Goal: Information Seeking & Learning: Check status

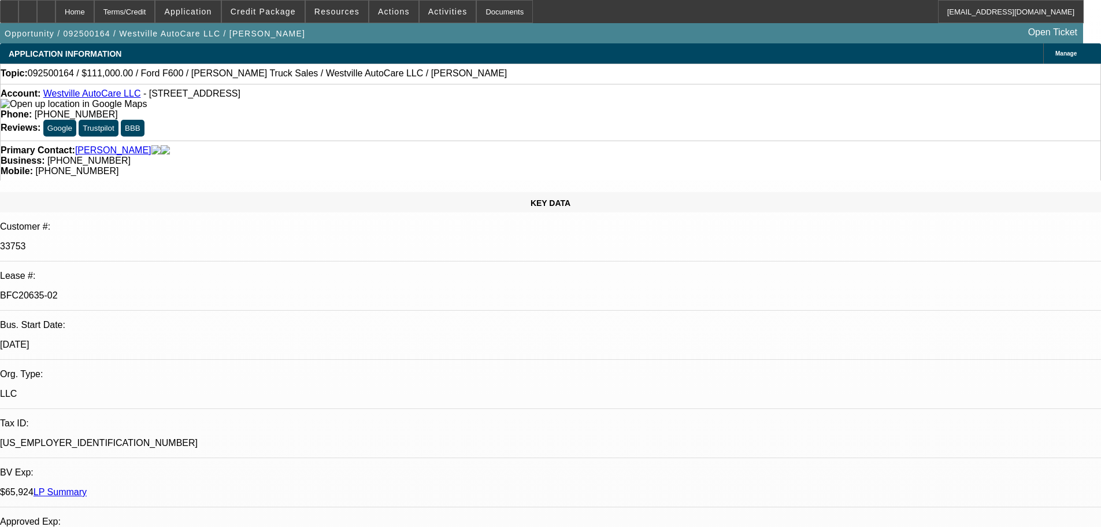
select select "0"
select select "2"
select select "0"
select select "6"
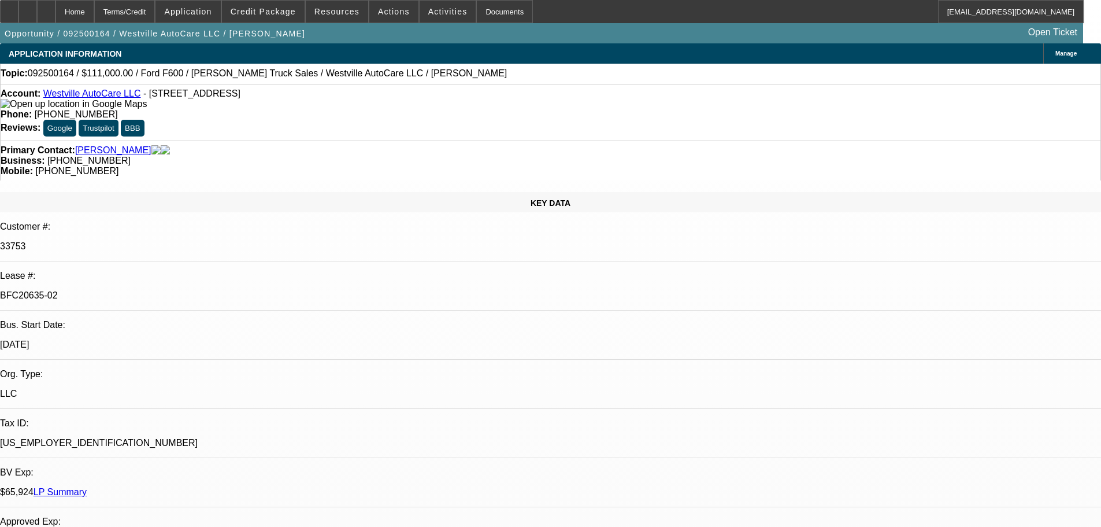
select select "0"
select select "2"
select select "0"
select select "6"
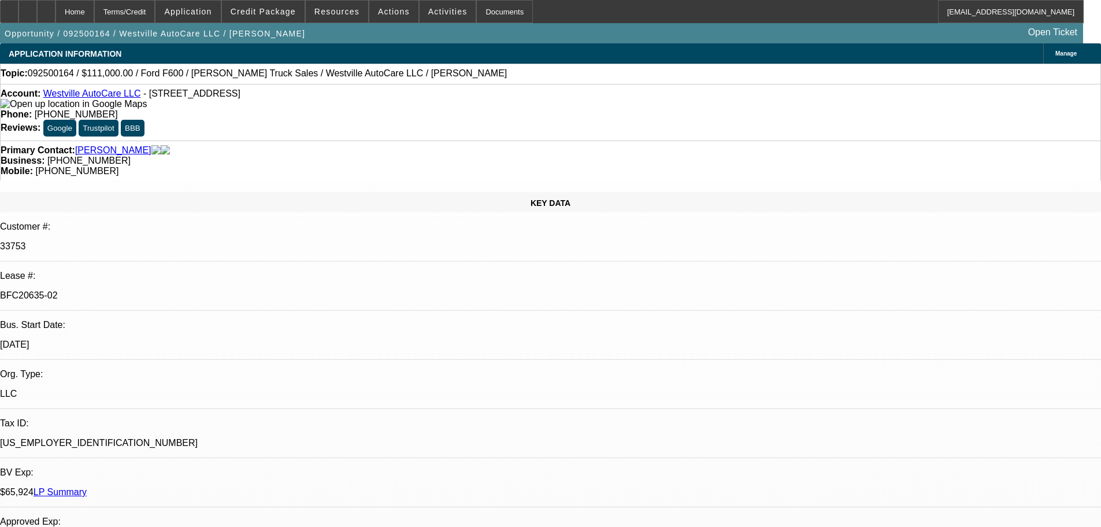
select select "0"
select select "2"
select select "0"
select select "6"
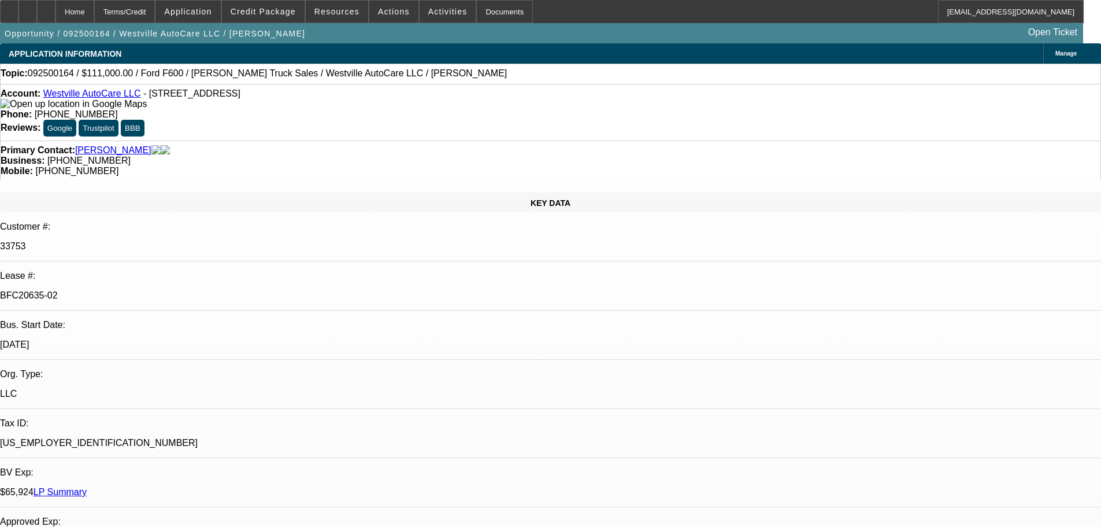
select select "0"
select select "2"
select select "0"
select select "6"
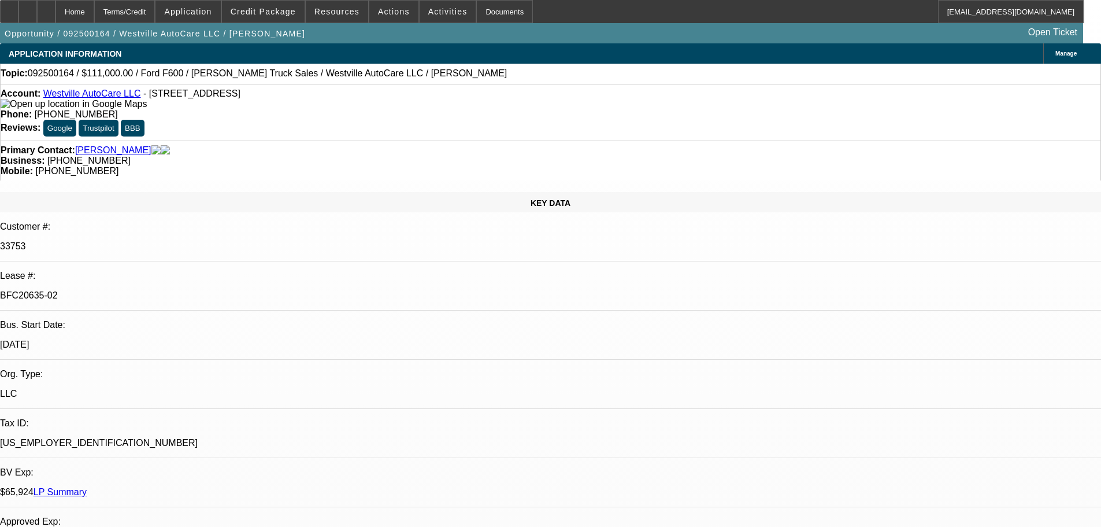
drag, startPoint x: 443, startPoint y: 195, endPoint x: 432, endPoint y: -13, distance: 207.9
click at [56, 13] on div at bounding box center [46, 11] width 19 height 23
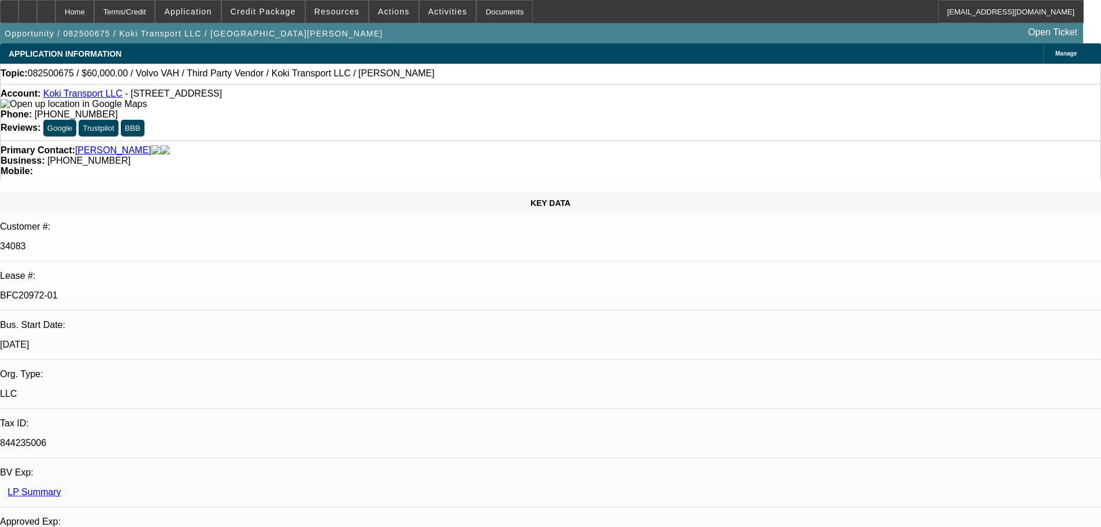
select select "0.2"
select select "2"
select select "0"
select select "6"
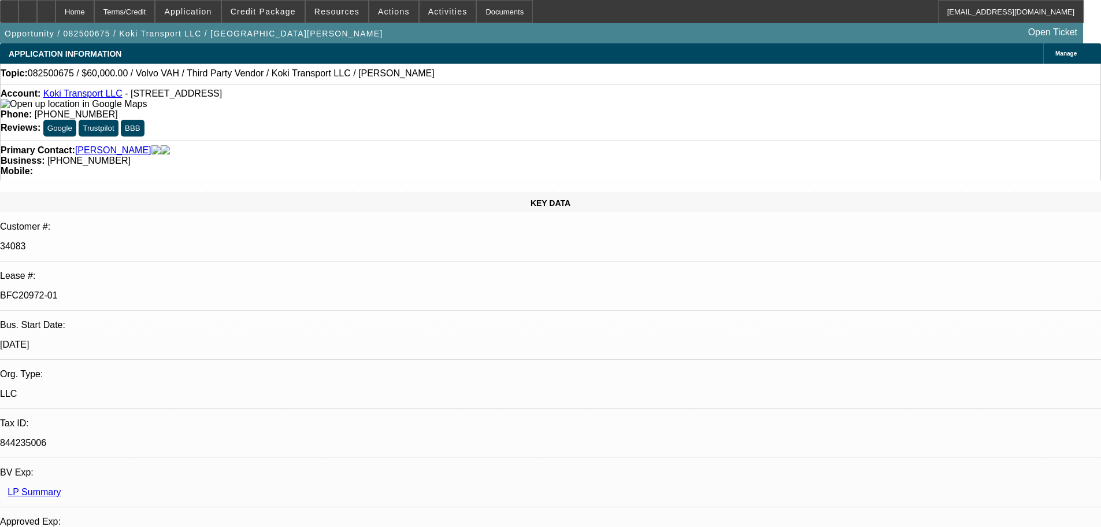
select select "0"
select select "2"
select select "0.1"
select select "4"
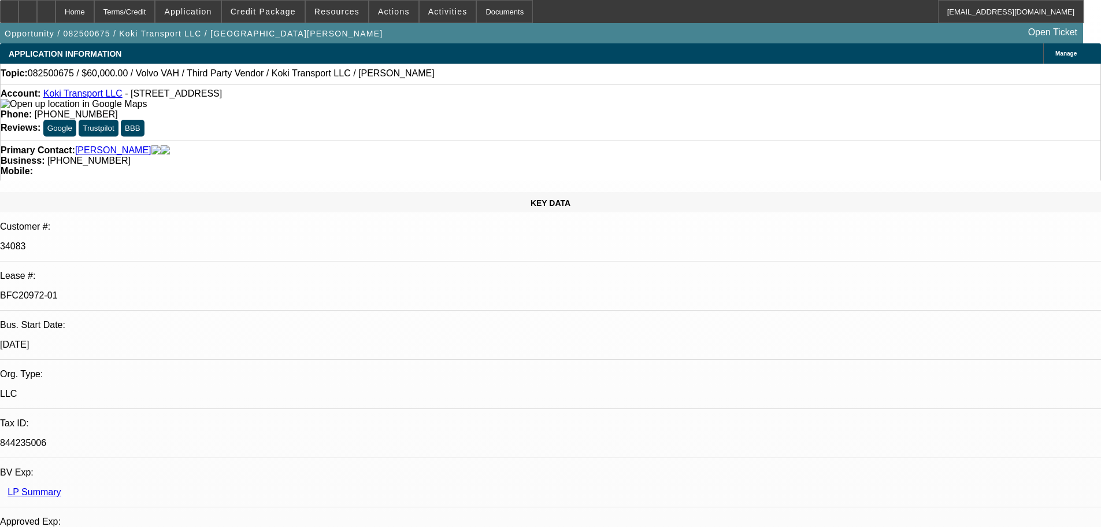
select select "0.2"
select select "2"
select select "0.1"
select select "4"
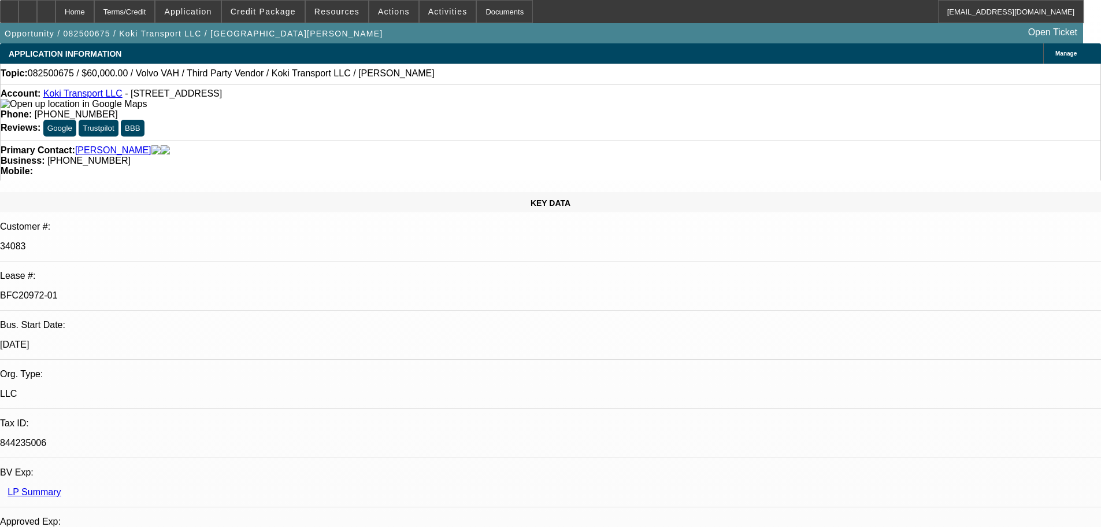
select select "0.15"
select select "2"
select select "0.1"
select select "4"
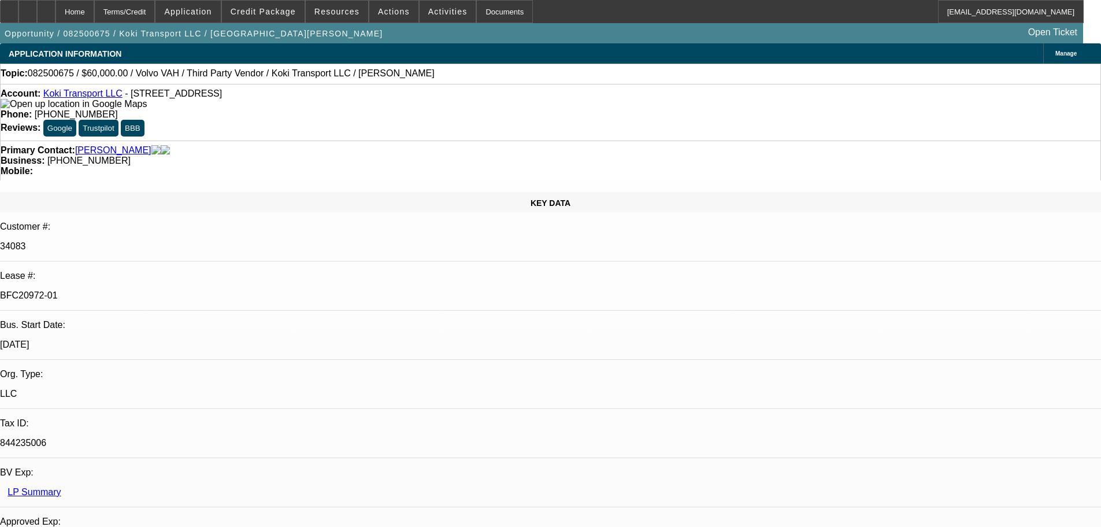
scroll to position [26, 0]
drag, startPoint x: 464, startPoint y: 127, endPoint x: 413, endPoint y: 125, distance: 51.5
click at [413, 156] on div "Business: (908) 410-6456" at bounding box center [551, 161] width 1100 height 10
drag, startPoint x: 422, startPoint y: 124, endPoint x: 431, endPoint y: 124, distance: 9.3
copy span "(908) 410-6456"
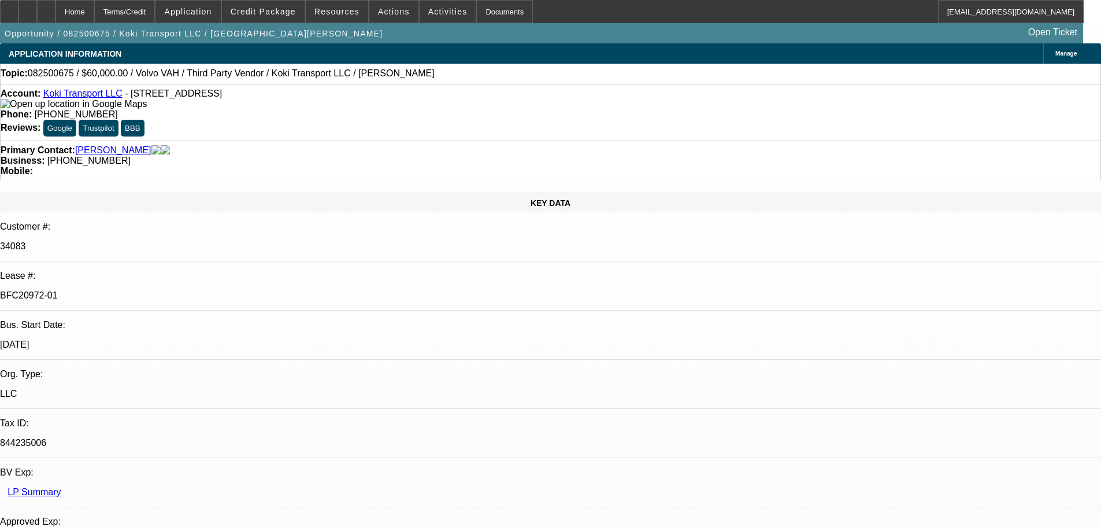
drag, startPoint x: 1067, startPoint y: 74, endPoint x: 989, endPoint y: 169, distance: 123.3
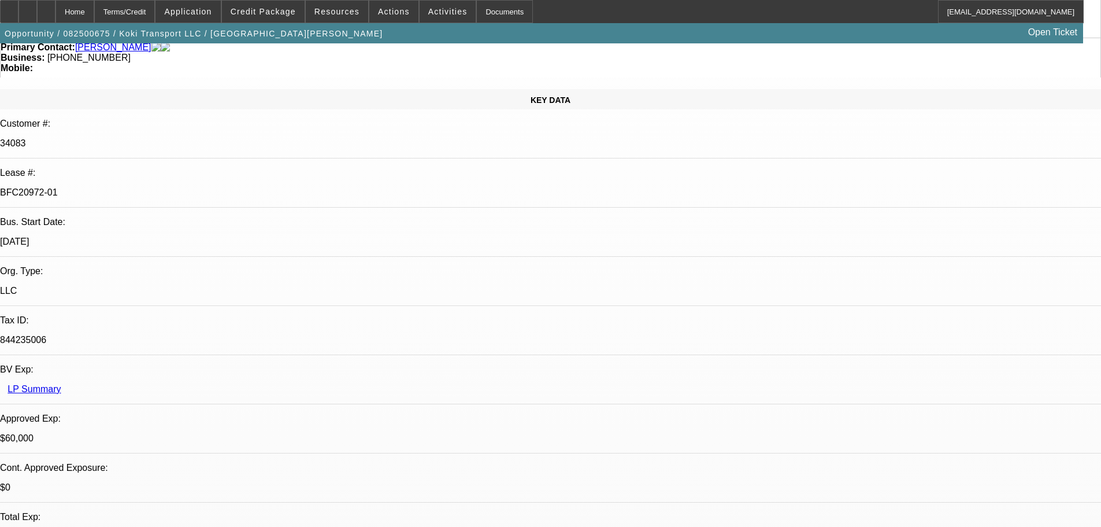
scroll to position [231, 0]
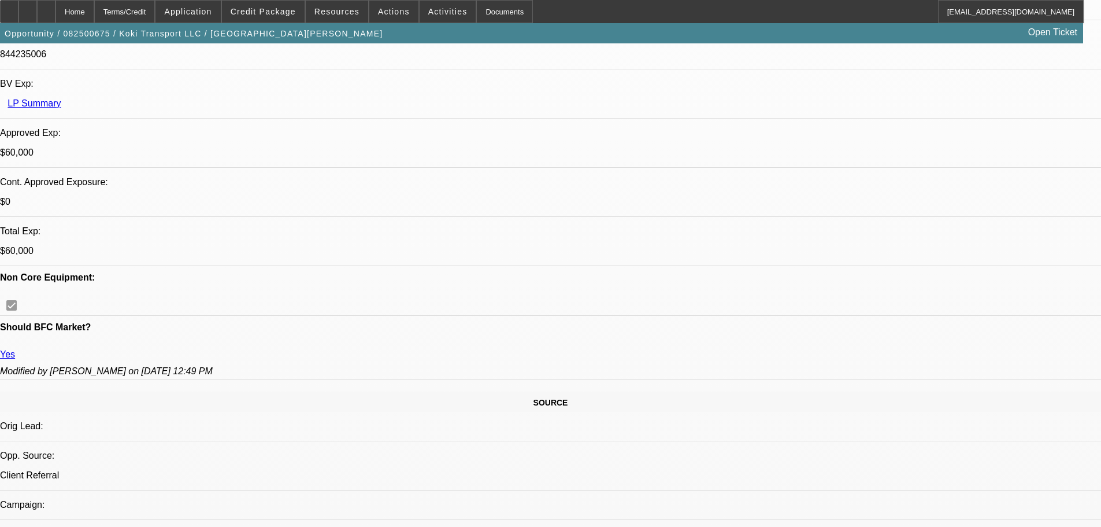
scroll to position [405, 0]
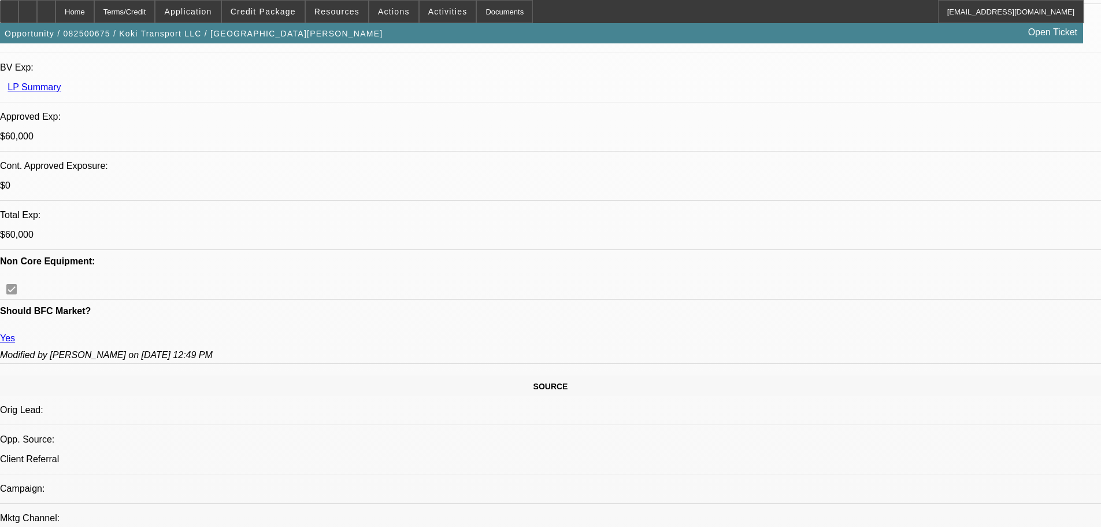
drag, startPoint x: 963, startPoint y: 417, endPoint x: 744, endPoint y: 383, distance: 221.2
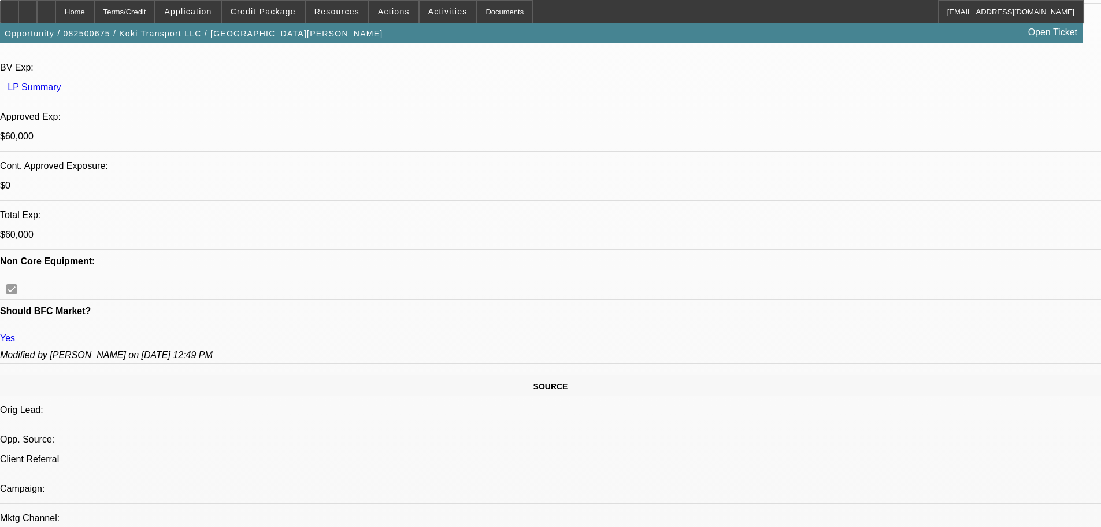
copy div "9/16 let ramon know to connect w Raidy so he can cancel his insurance & Ramon c…"
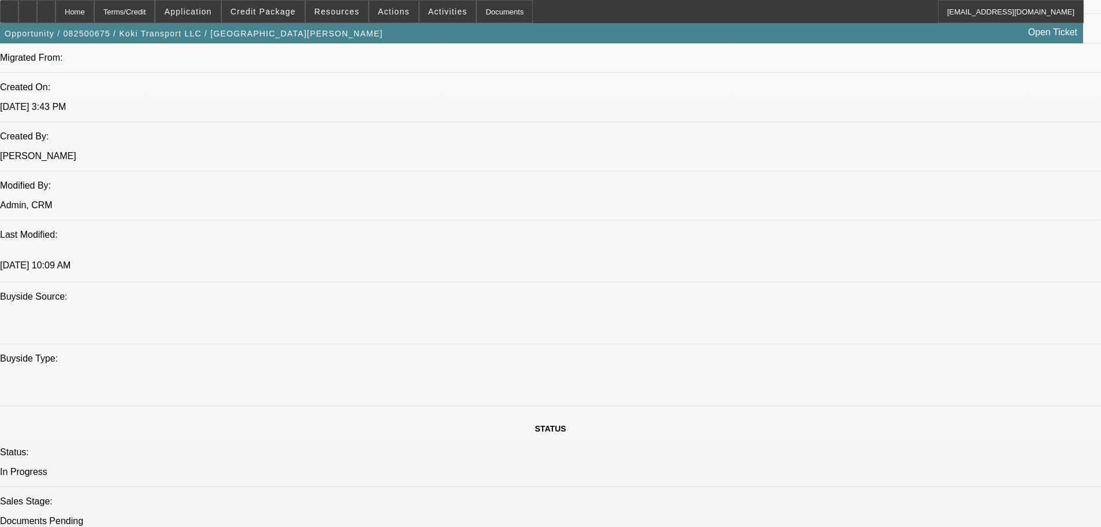
drag, startPoint x: 622, startPoint y: 342, endPoint x: 622, endPoint y: 471, distance: 128.9
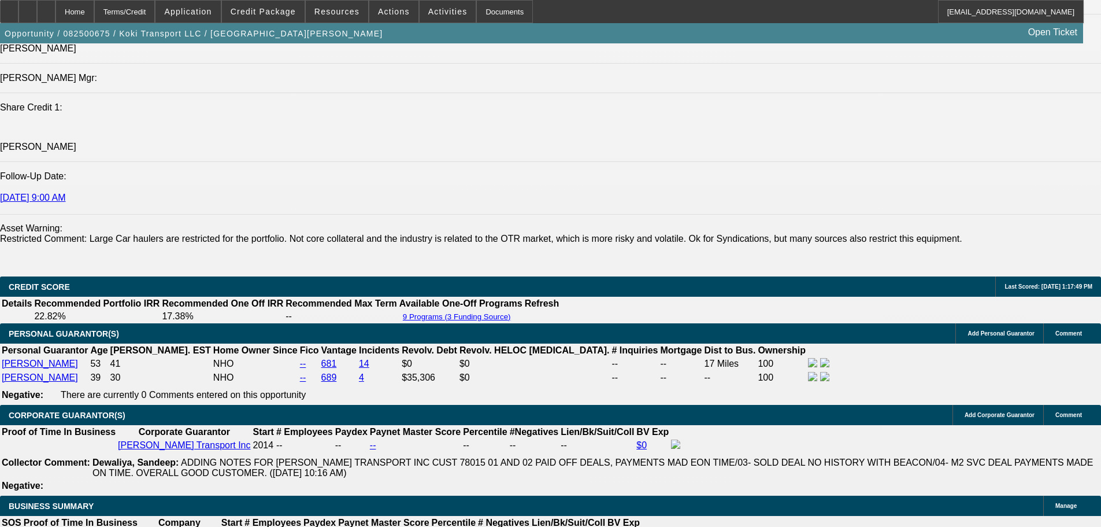
scroll to position [1624, 0]
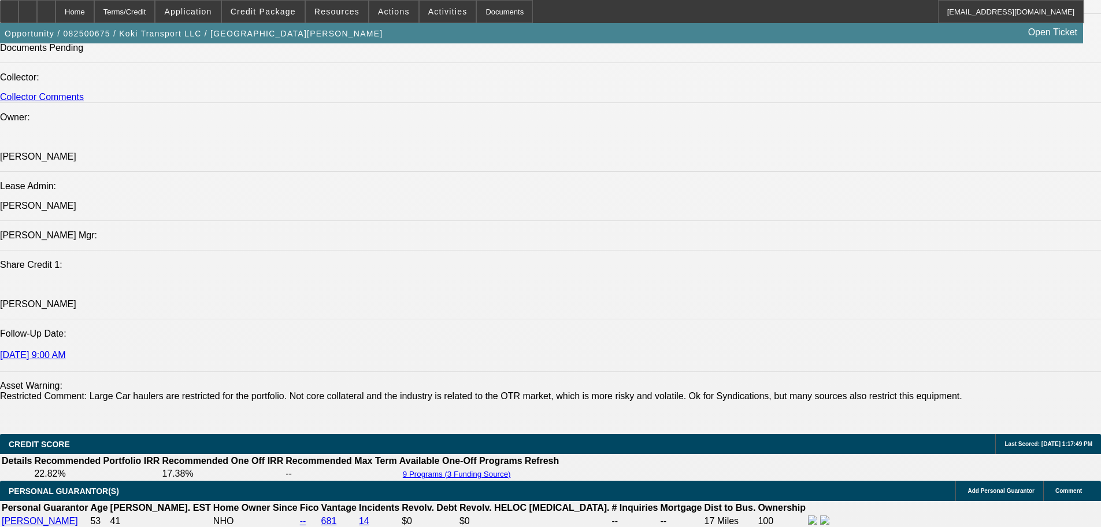
drag, startPoint x: 482, startPoint y: 175, endPoint x: 652, endPoint y: 273, distance: 196.9
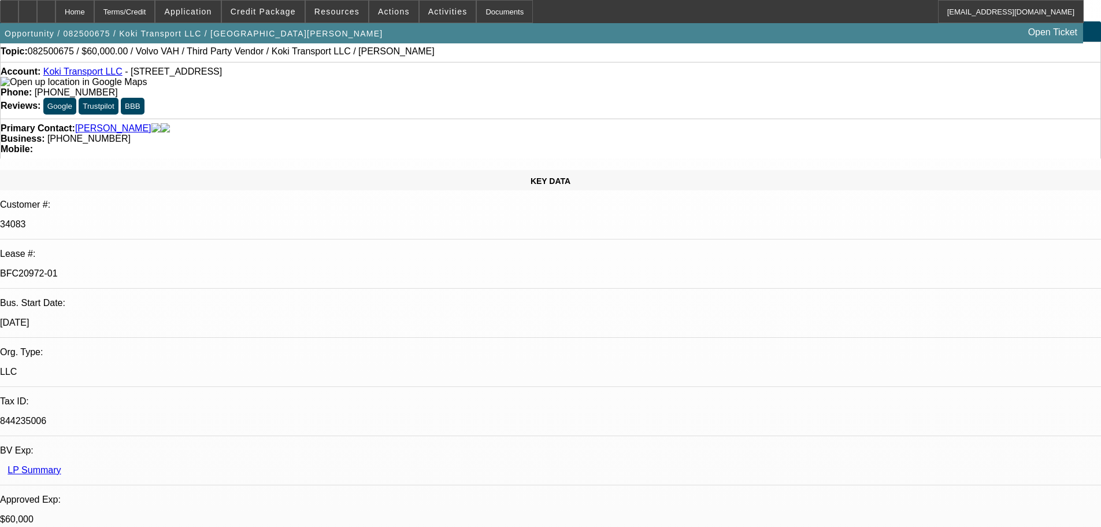
scroll to position [0, 0]
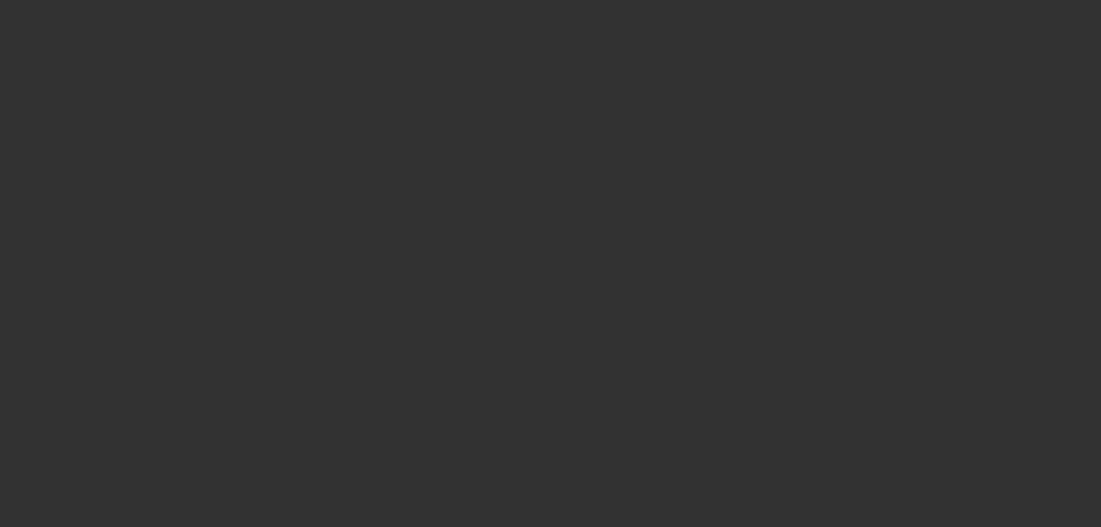
click at [655, 302] on div at bounding box center [550, 263] width 1101 height 527
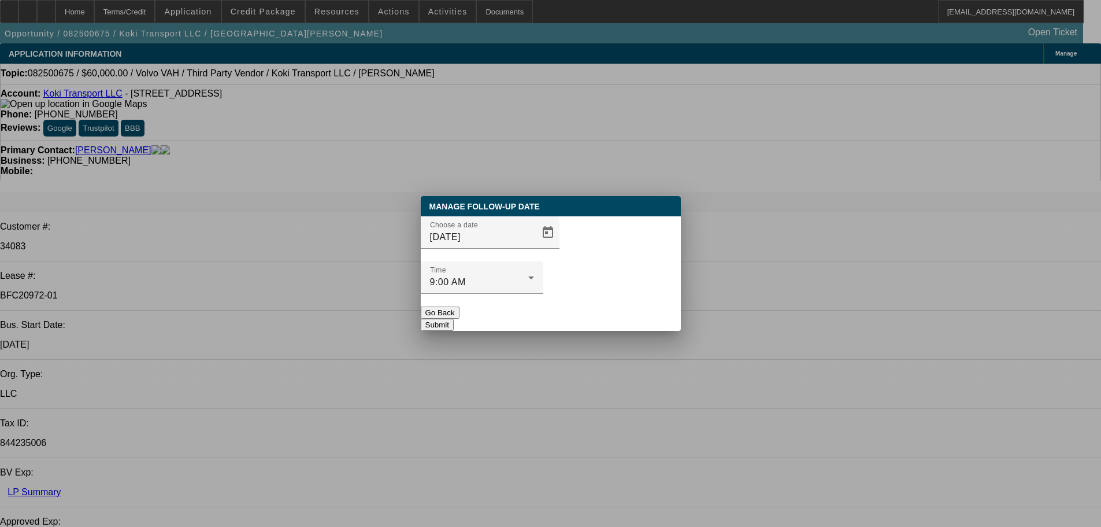
click at [454, 319] on button "Submit" at bounding box center [437, 325] width 33 height 12
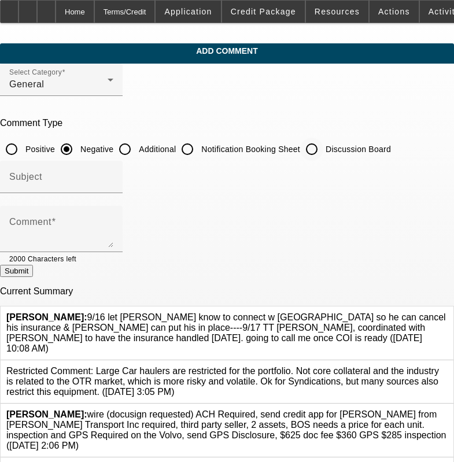
click at [323, 155] on input "Discussion Board" at bounding box center [311, 149] width 23 height 23
radio input "true"
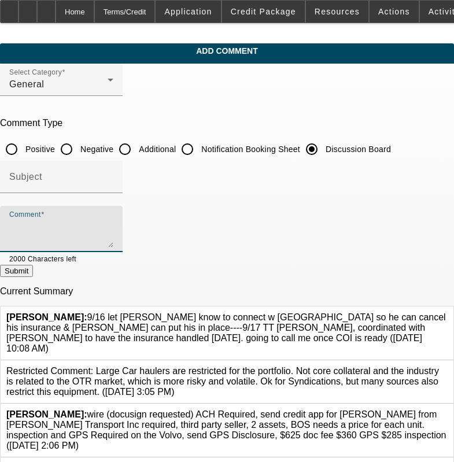
click at [113, 242] on textarea "Comment" at bounding box center [61, 234] width 104 height 28
paste textarea "9/16 let ramon know to connect w Raidy so he can cancel his insurance & Ramon c…"
drag, startPoint x: 253, startPoint y: 228, endPoint x: 260, endPoint y: 234, distance: 9.5
click at [113, 234] on textarea "9/16 let ramon know to connect w Raidy so he can cancel his insurance & Ramon c…" at bounding box center [61, 234] width 104 height 28
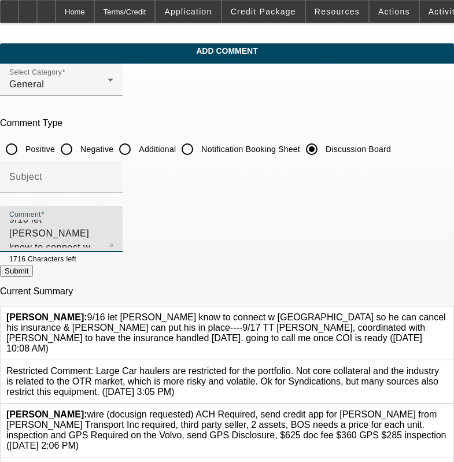
click at [113, 239] on textarea "9/16 let ramon know to connect w Raidy so he can cancel his insurance & Ramon c…" at bounding box center [61, 234] width 104 height 28
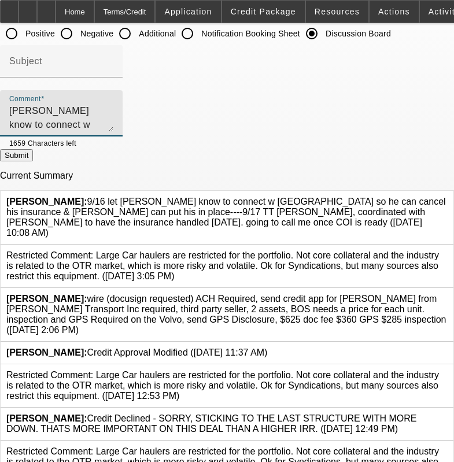
scroll to position [0, 0]
drag, startPoint x: 252, startPoint y: 110, endPoint x: 252, endPoint y: 139, distance: 28.3
click at [113, 116] on textarea "9/16 let ramon know to connect w Raidy so he can cancel his insurance & Ramon c…" at bounding box center [61, 118] width 104 height 28
click at [113, 125] on textarea "9/16 let ramon know to connect w Raidy so he can cancel his insurance & Ramon c…" at bounding box center [61, 118] width 104 height 28
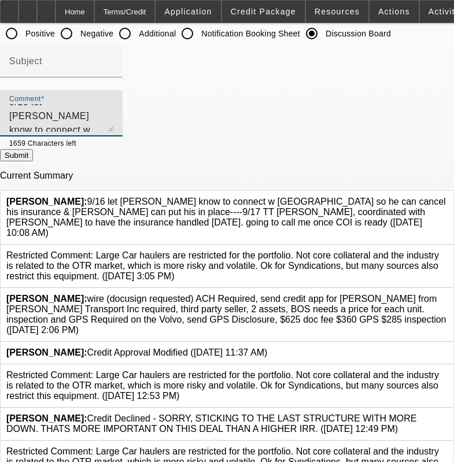
scroll to position [14, 0]
type textarea "9/16 let ramon know to connect w Raidy so he can cancel his insurance & Ramon c…"
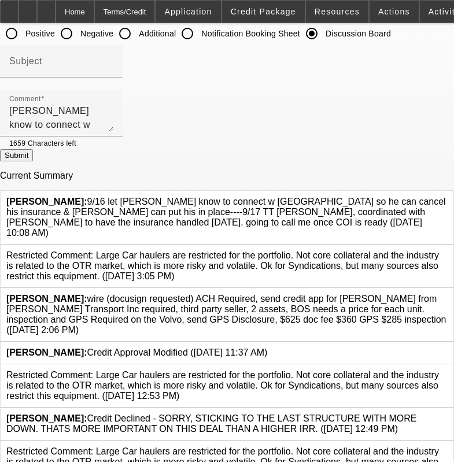
click at [33, 161] on button "Submit" at bounding box center [16, 155] width 33 height 12
radio input "true"
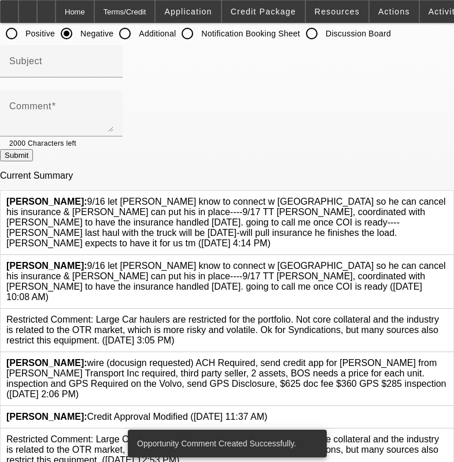
click at [448, 261] on icon at bounding box center [448, 261] width 0 height 0
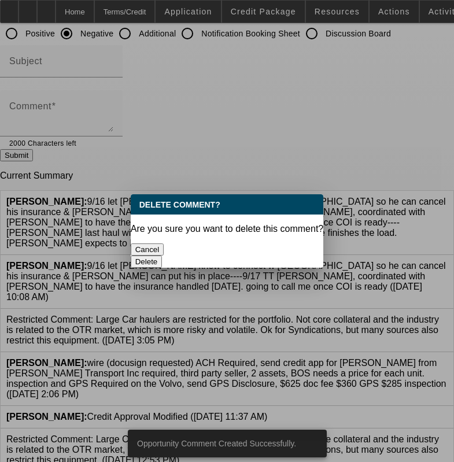
click at [162, 256] on button "Delete" at bounding box center [147, 262] width 32 height 12
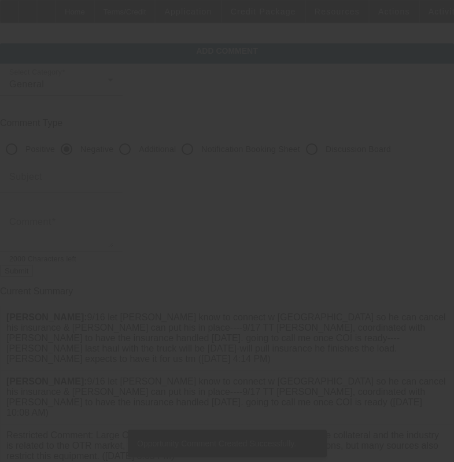
scroll to position [116, 0]
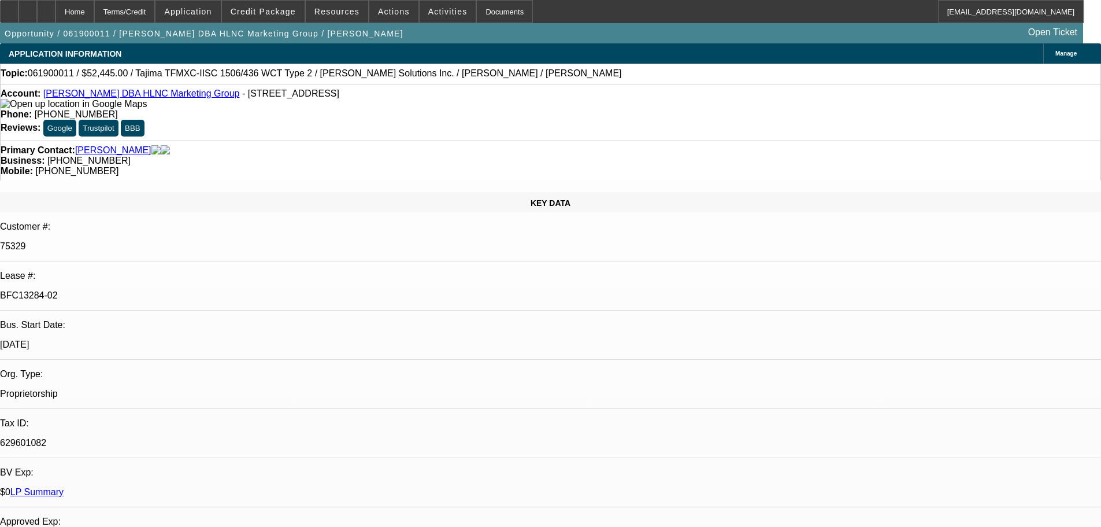
select select "0"
select select "2"
select select "0"
select select "2"
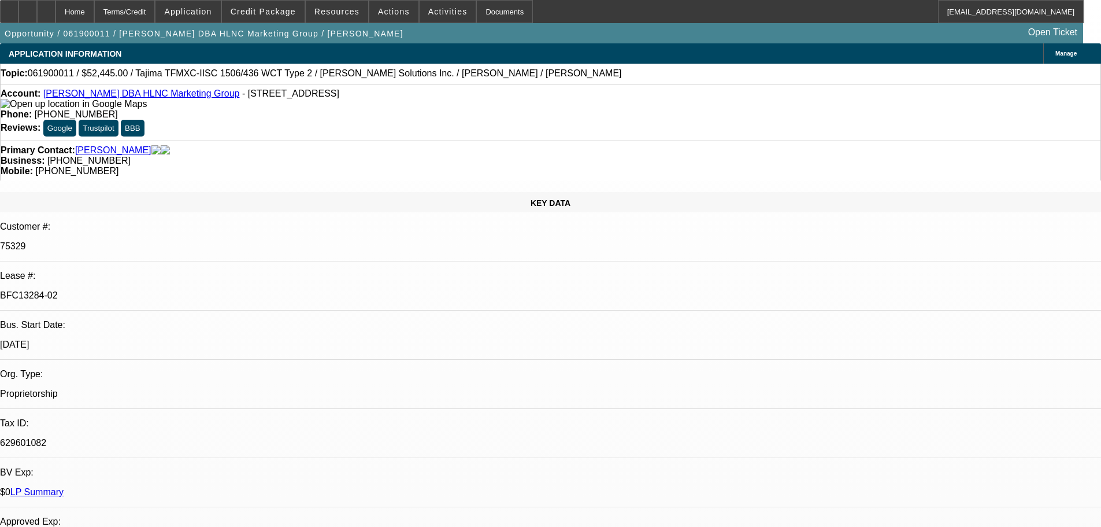
select select "0"
select select "2"
select select "0"
select select "2"
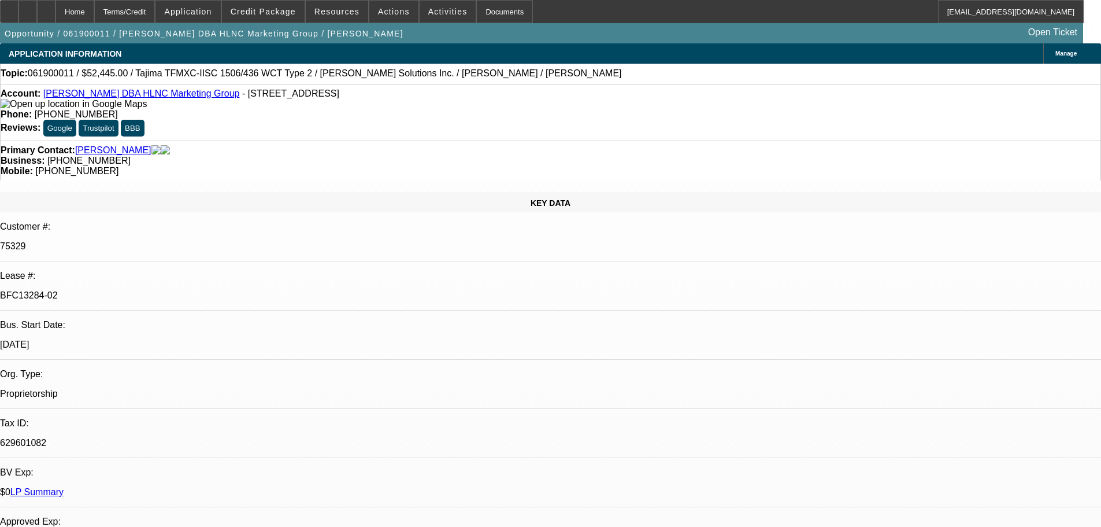
select select "0"
select select "2"
select select "0.1"
select select "4"
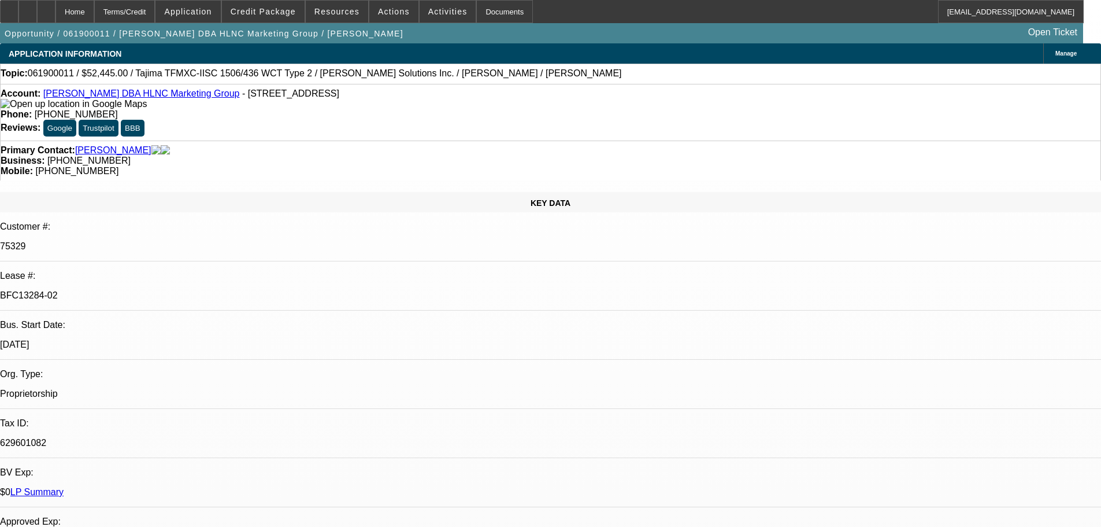
select select "0"
select select "2"
select select "0"
select select "2"
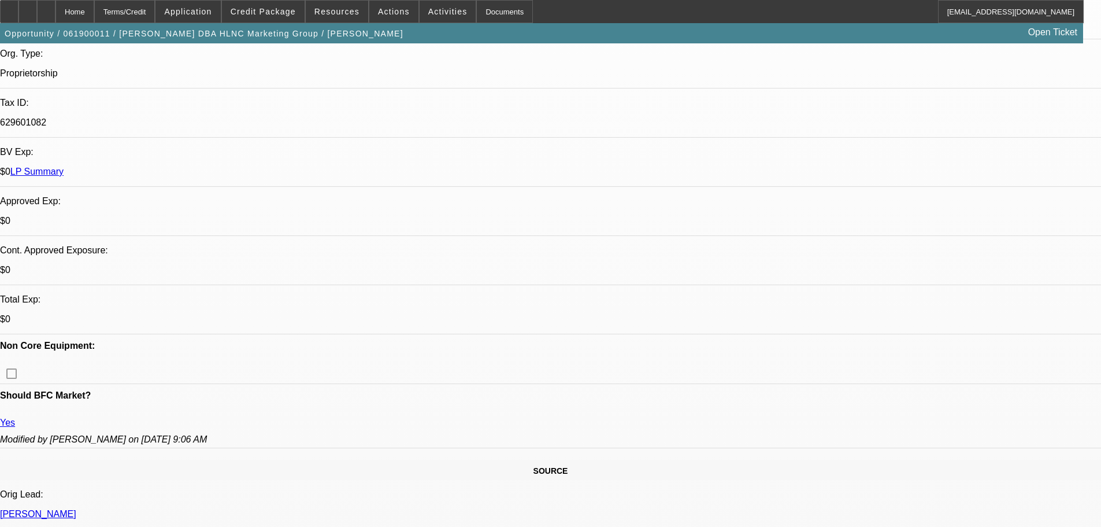
drag, startPoint x: 258, startPoint y: 212, endPoint x: 263, endPoint y: 309, distance: 97.2
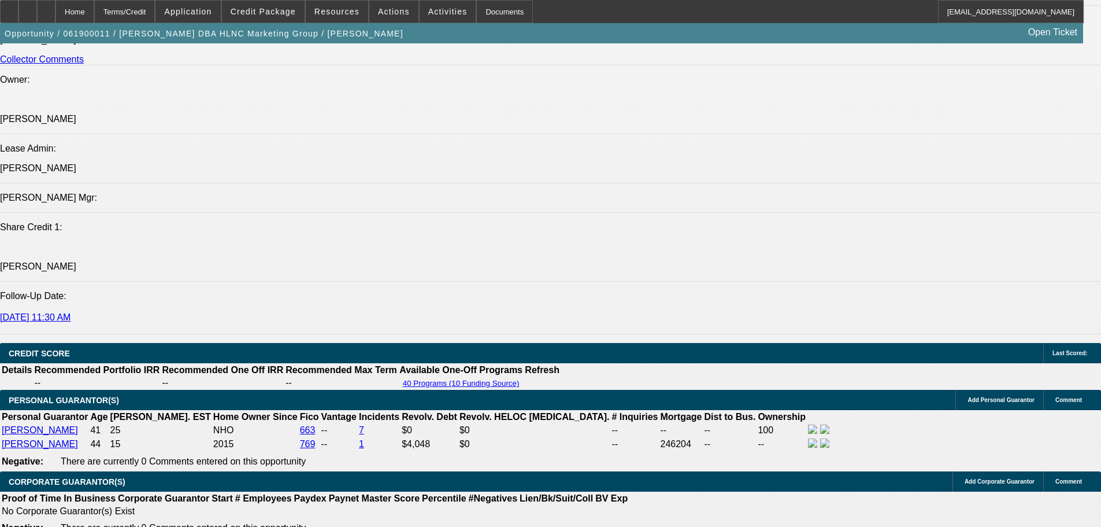
scroll to position [1449, 0]
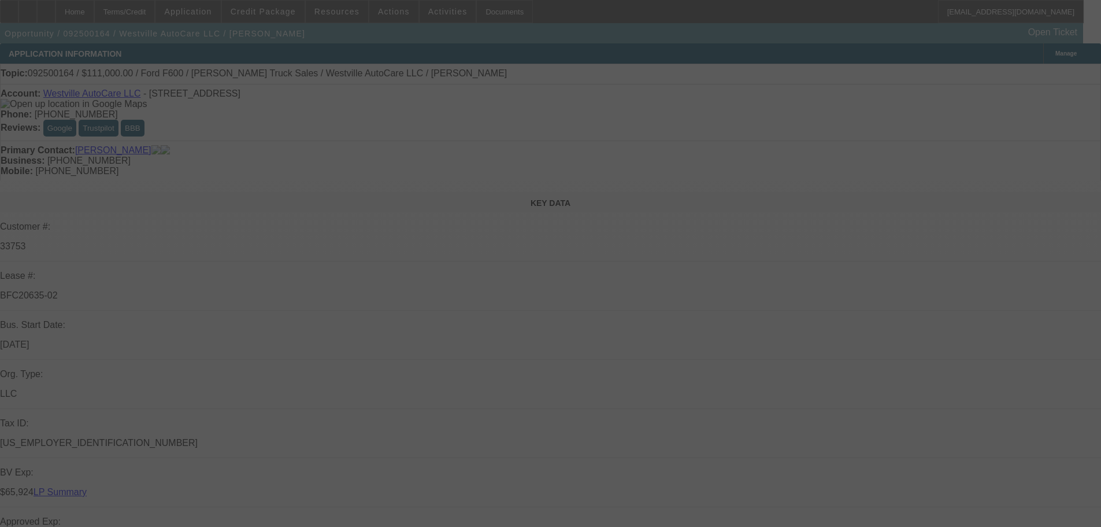
select select "0"
select select "2"
select select "0"
select select "6"
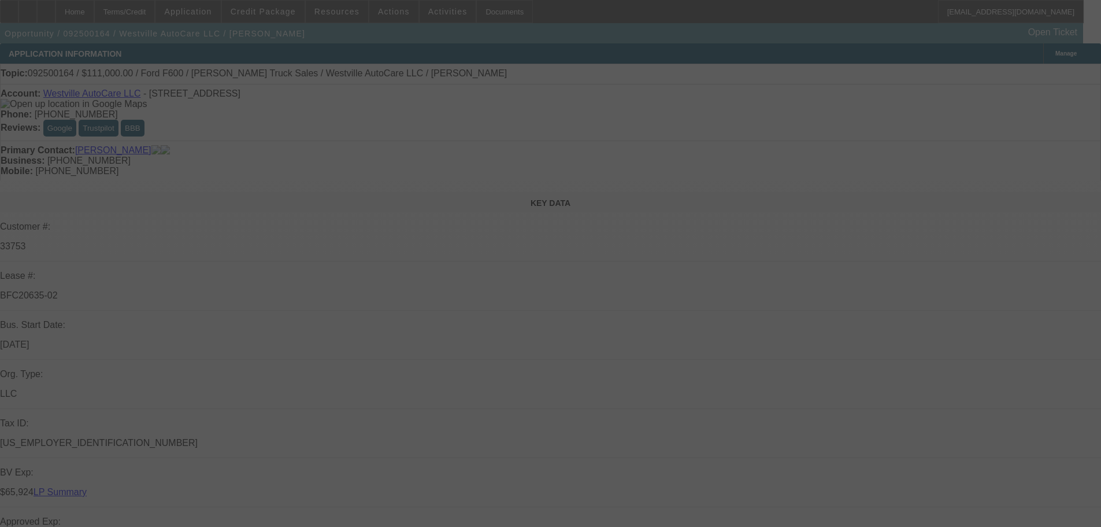
select select "0"
select select "2"
select select "0"
select select "6"
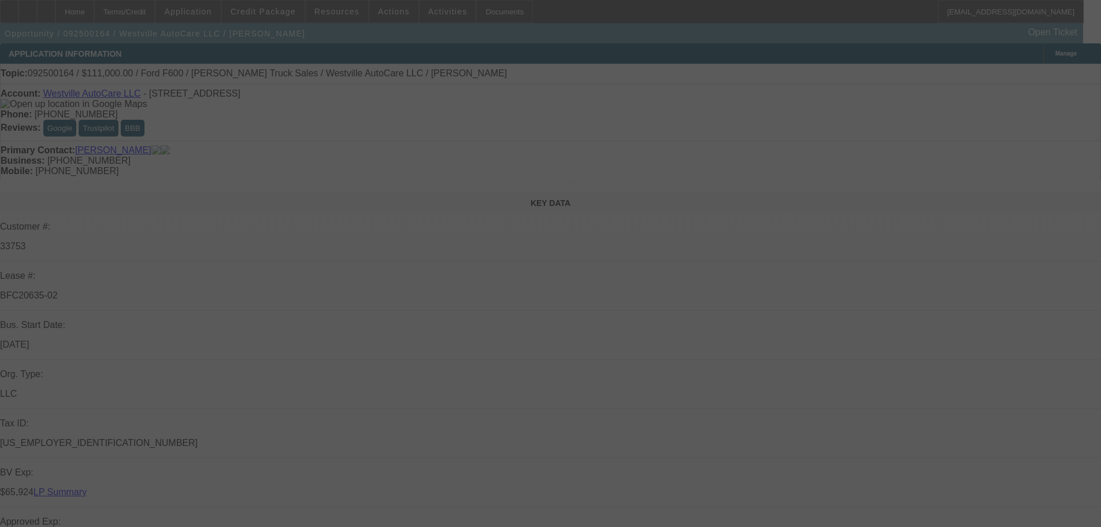
select select "0"
select select "2"
select select "0"
select select "6"
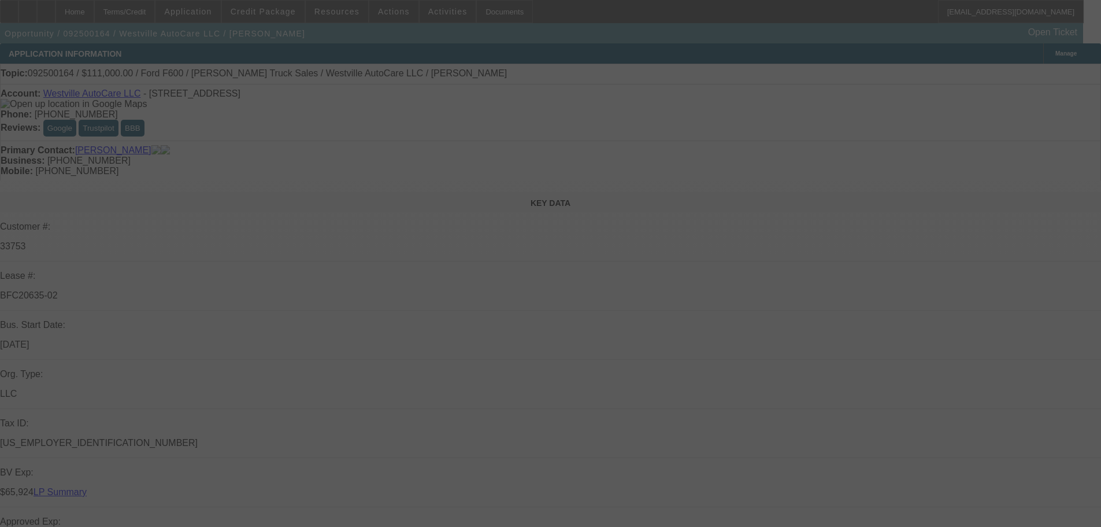
select select "0"
select select "2"
select select "0"
select select "6"
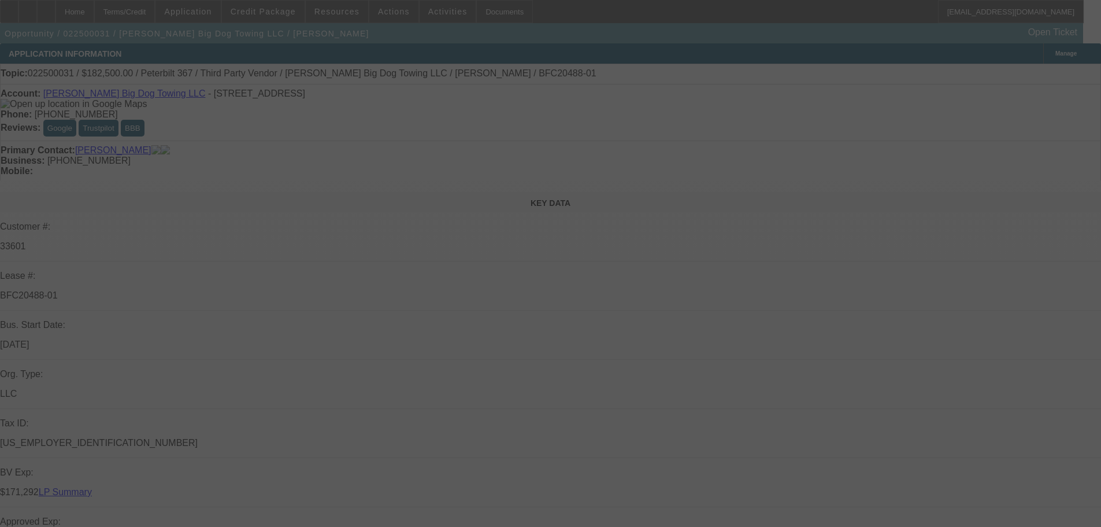
select select "0"
select select "2"
select select "0.1"
select select "4"
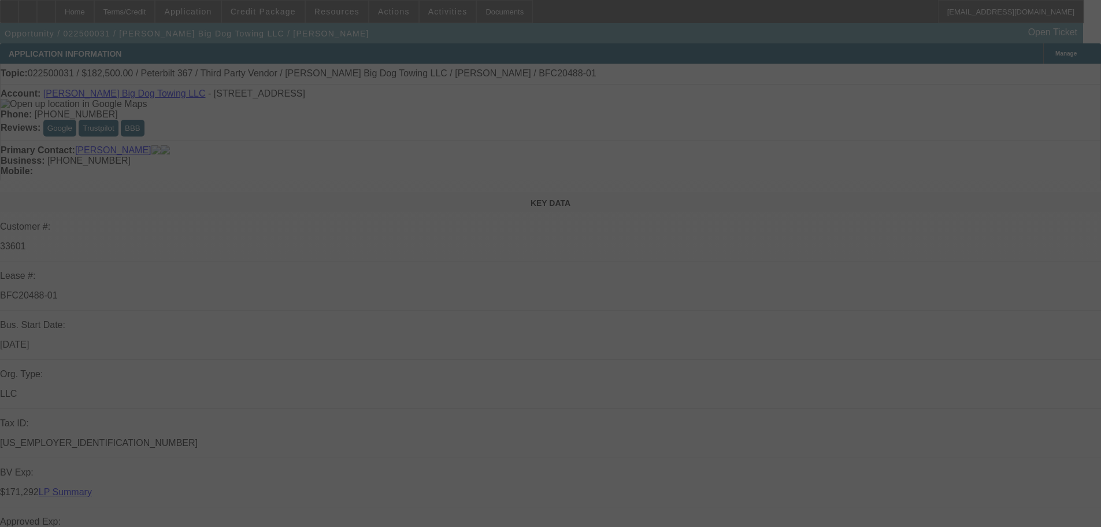
select select "0"
select select "2"
select select "0.1"
select select "4"
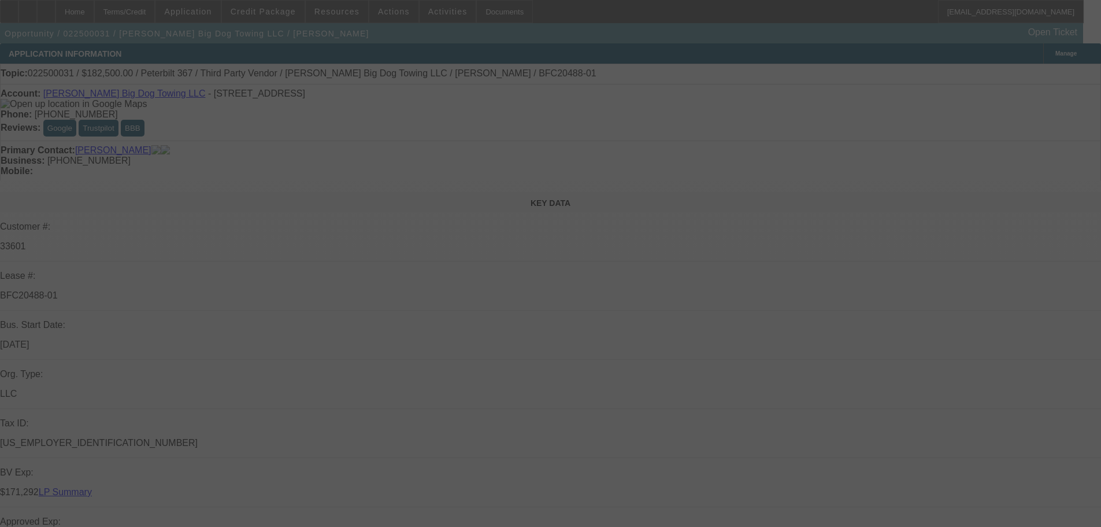
select select "0"
select select "2"
select select "0.1"
select select "4"
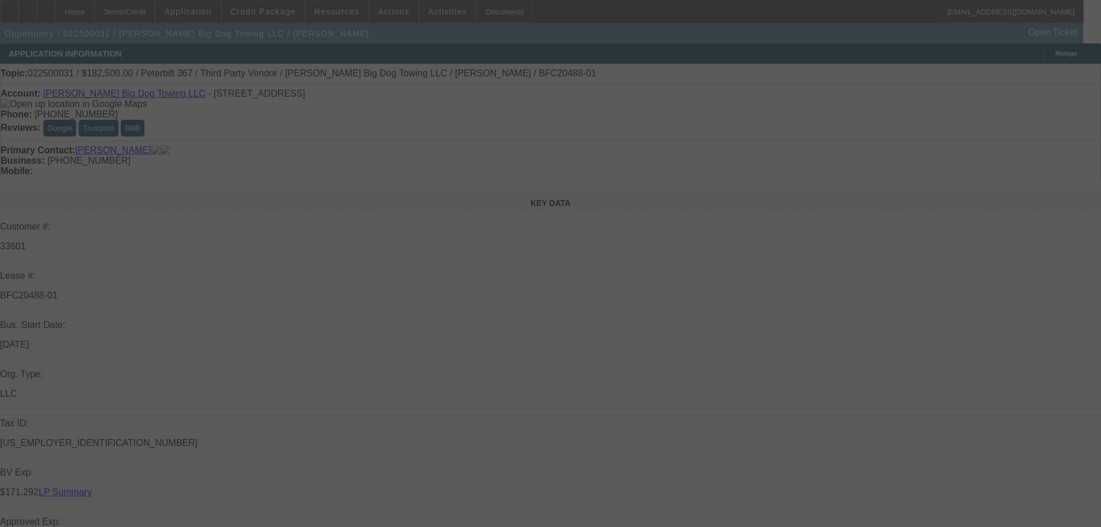
select select "0"
select select "2"
select select "0"
select select "6"
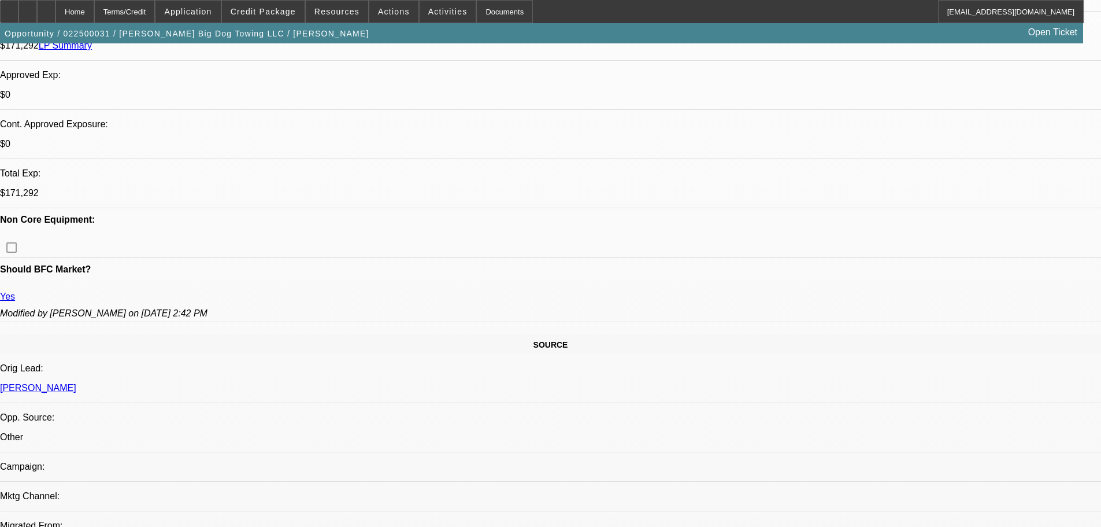
scroll to position [566, 0]
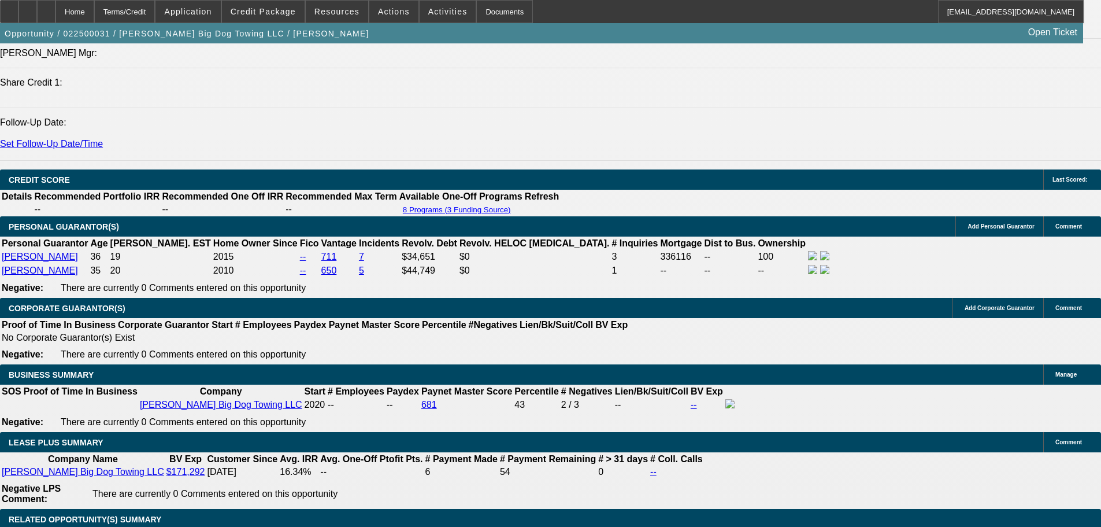
drag, startPoint x: 494, startPoint y: 192, endPoint x: 503, endPoint y: 330, distance: 138.5
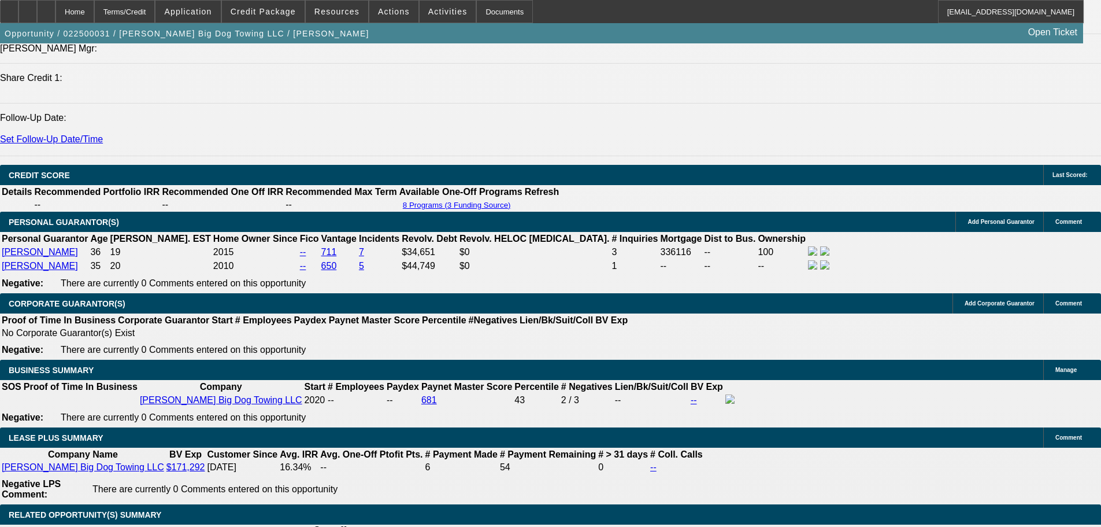
scroll to position [1440, 0]
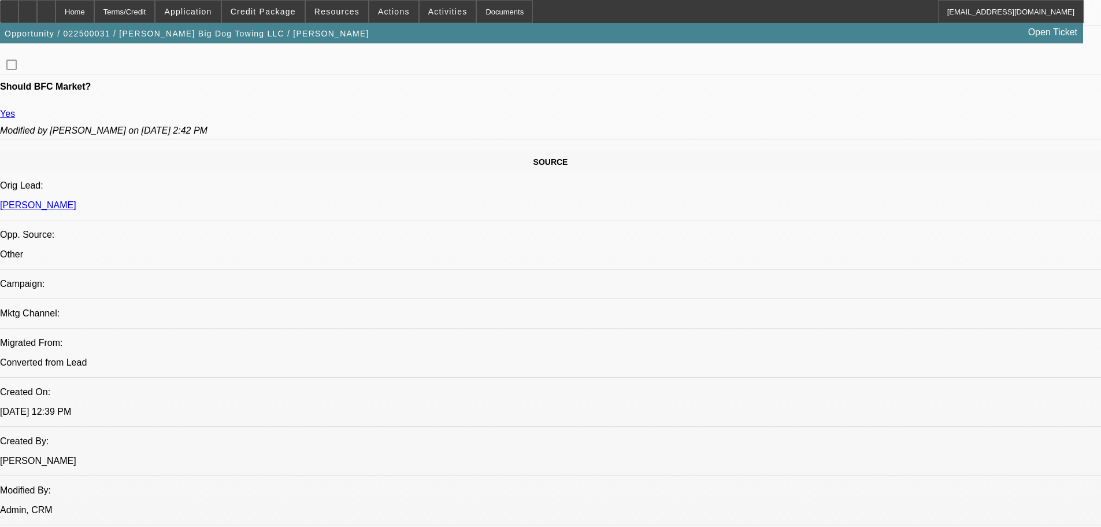
drag, startPoint x: 302, startPoint y: 286, endPoint x: 287, endPoint y: 178, distance: 109.8
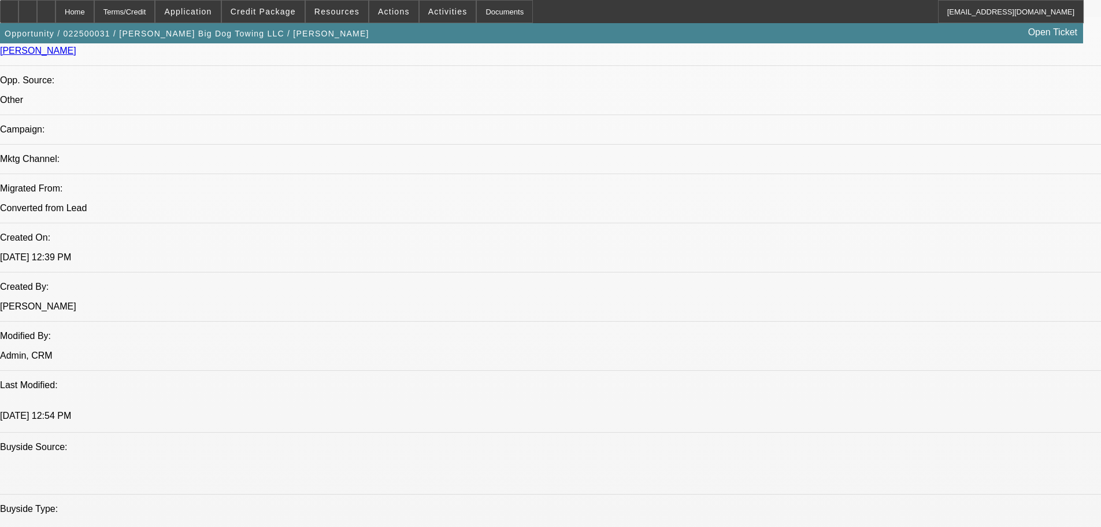
scroll to position [0, 0]
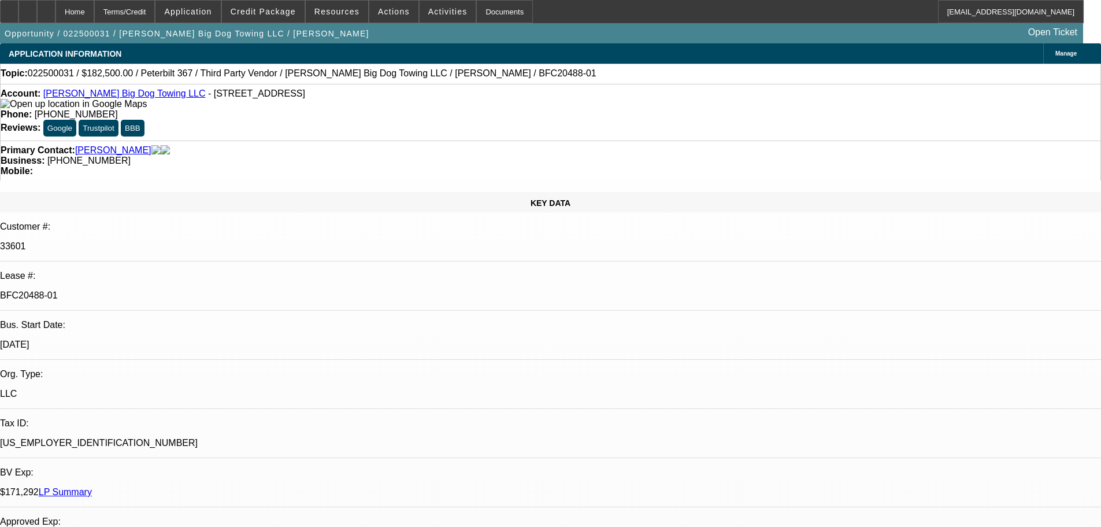
drag, startPoint x: 265, startPoint y: 322, endPoint x: 291, endPoint y: 108, distance: 215.6
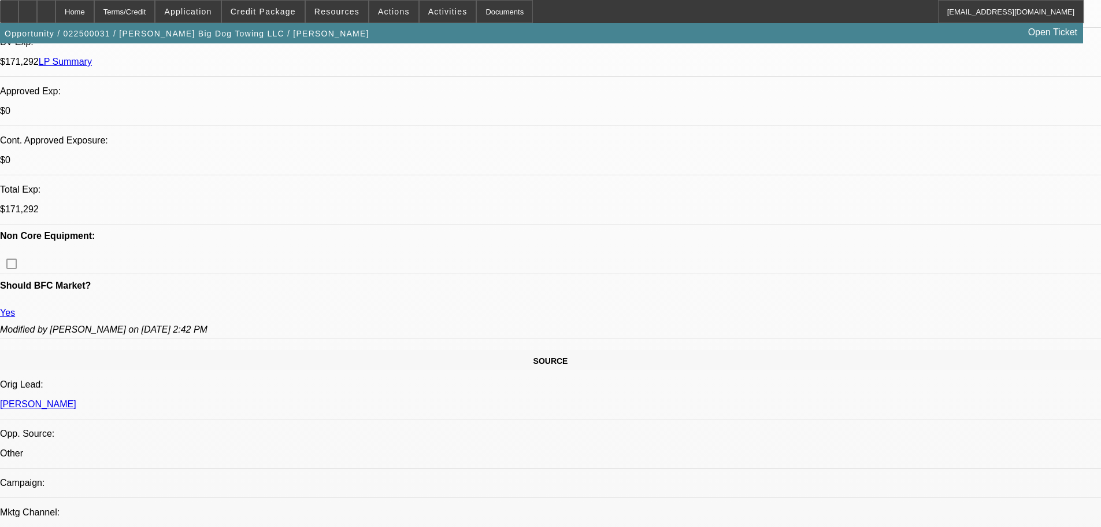
scroll to position [520, 0]
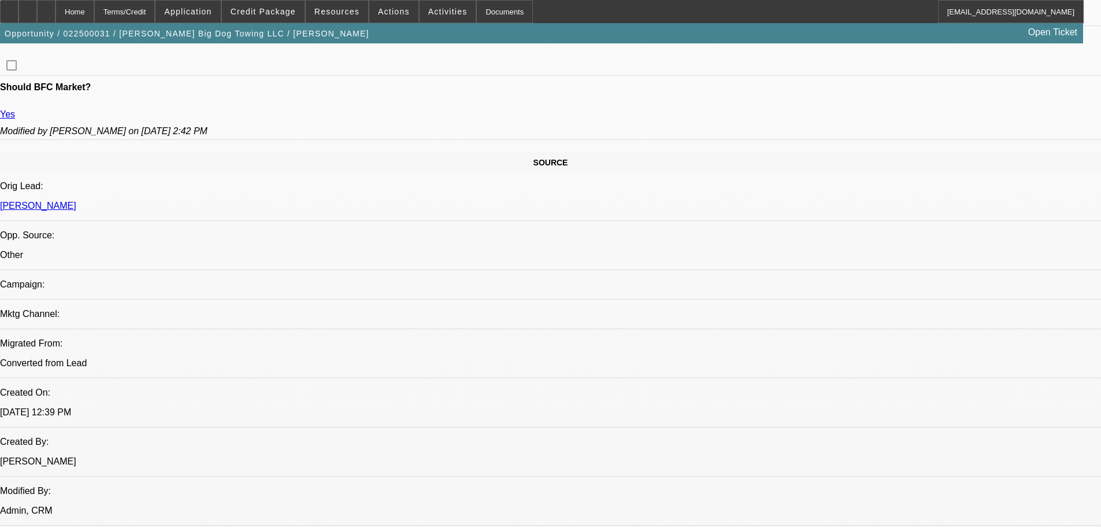
scroll to position [0, 0]
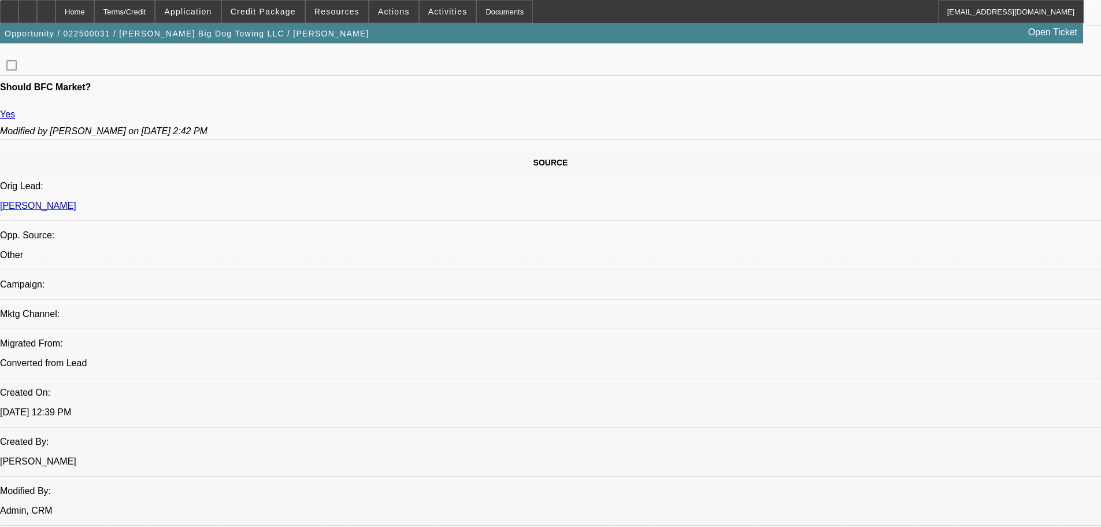
scroll to position [1388, 0]
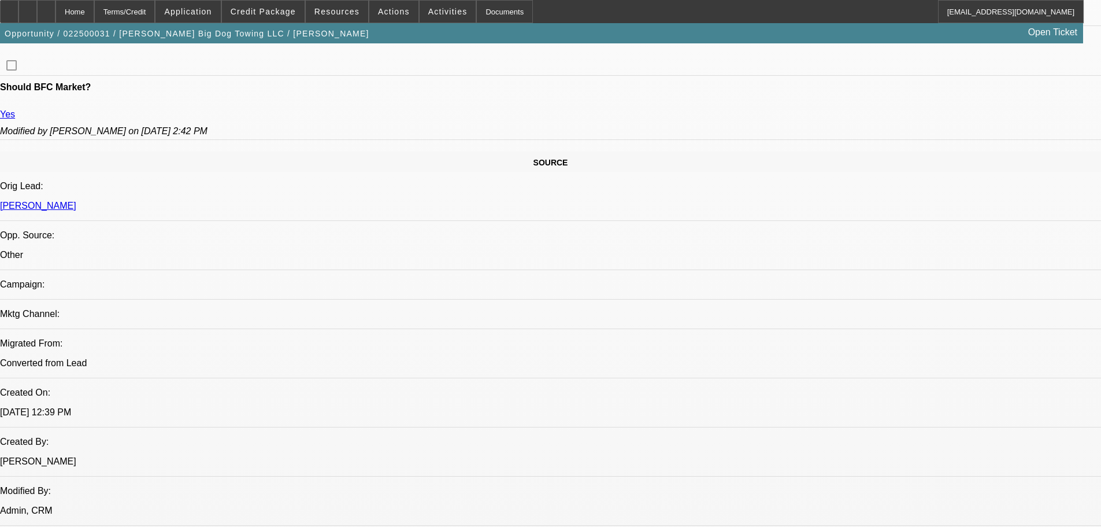
scroll to position [1908, 0]
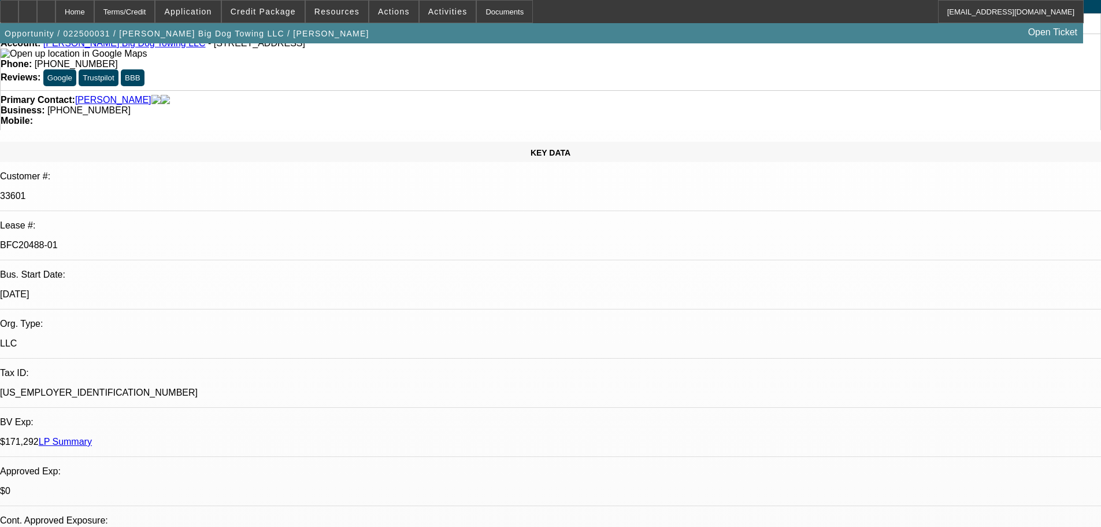
scroll to position [2082, 0]
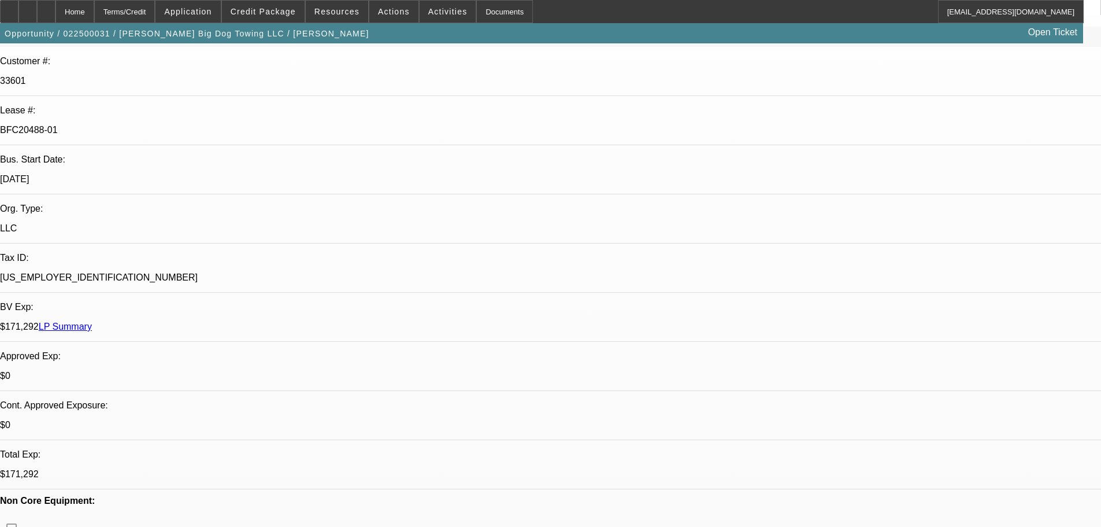
drag, startPoint x: 482, startPoint y: 330, endPoint x: 482, endPoint y: 343, distance: 13.3
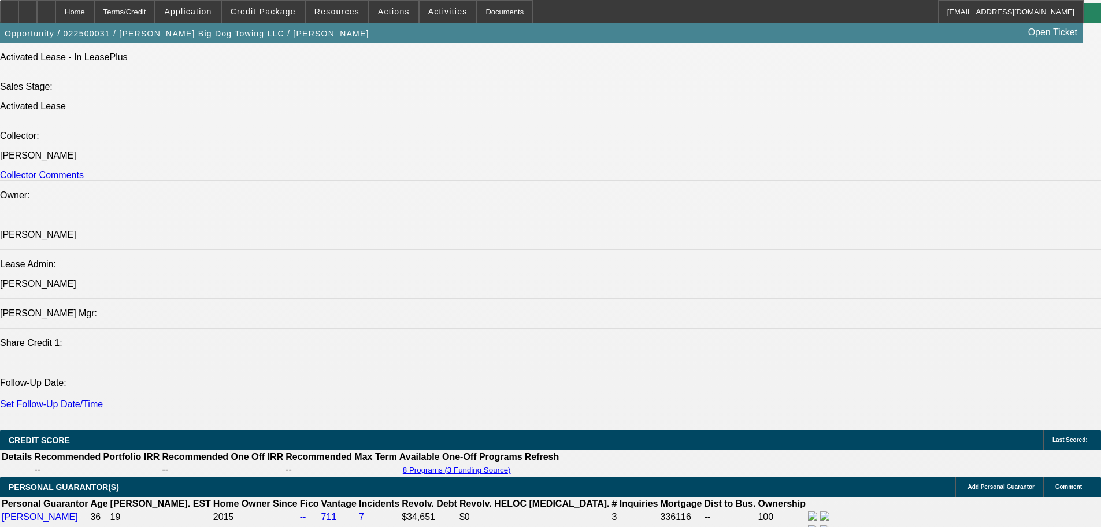
drag, startPoint x: 474, startPoint y: 411, endPoint x: 478, endPoint y: 429, distance: 18.8
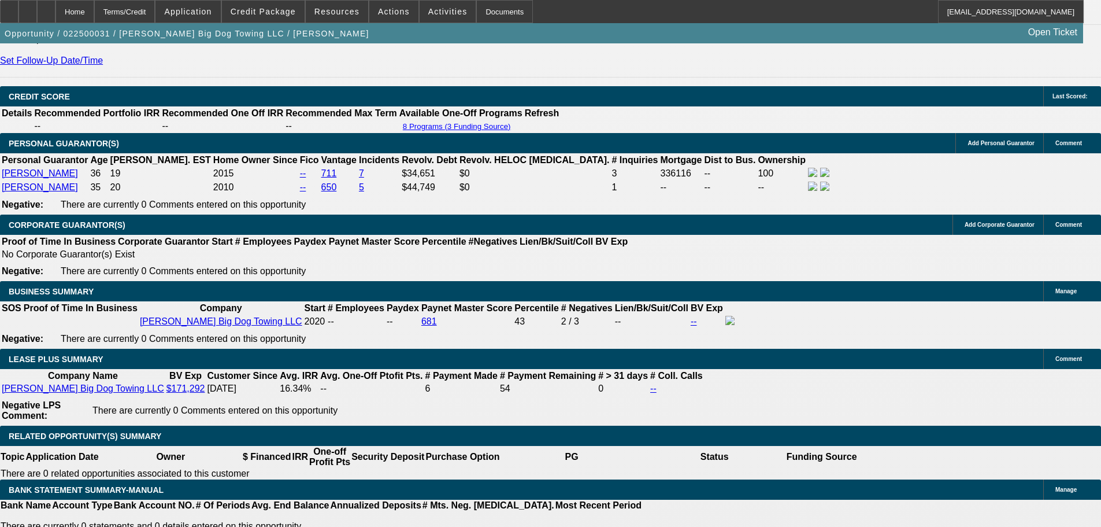
drag, startPoint x: 566, startPoint y: 286, endPoint x: 576, endPoint y: 401, distance: 115.5
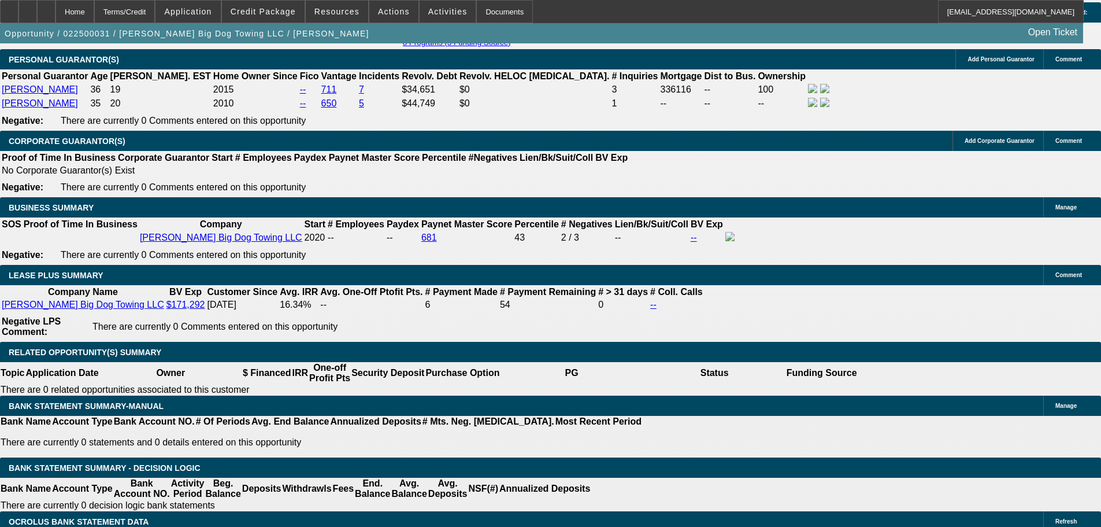
scroll to position [0, 0]
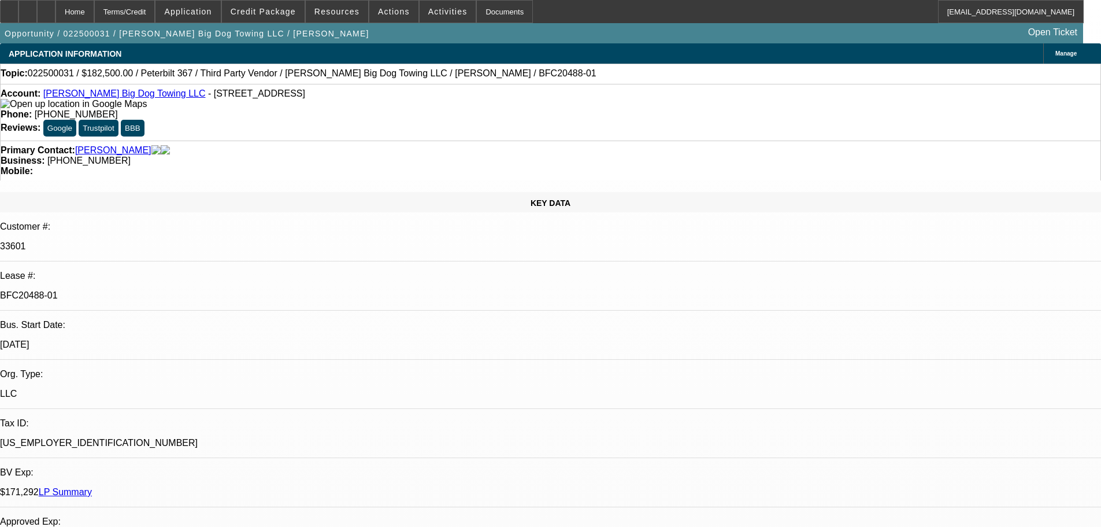
drag, startPoint x: 553, startPoint y: 183, endPoint x: 557, endPoint y: 168, distance: 15.0
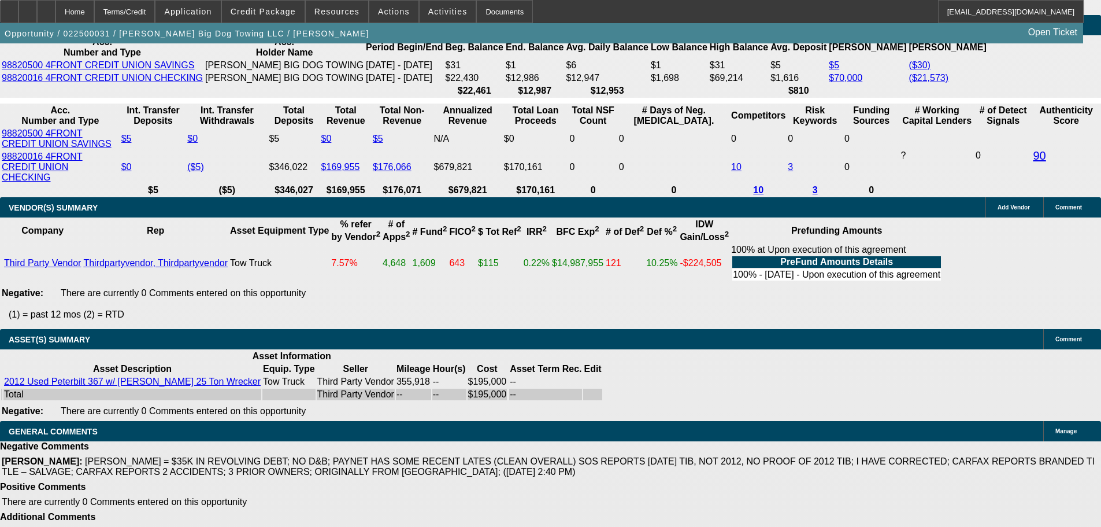
drag, startPoint x: 357, startPoint y: 230, endPoint x: 361, endPoint y: 541, distance: 310.5
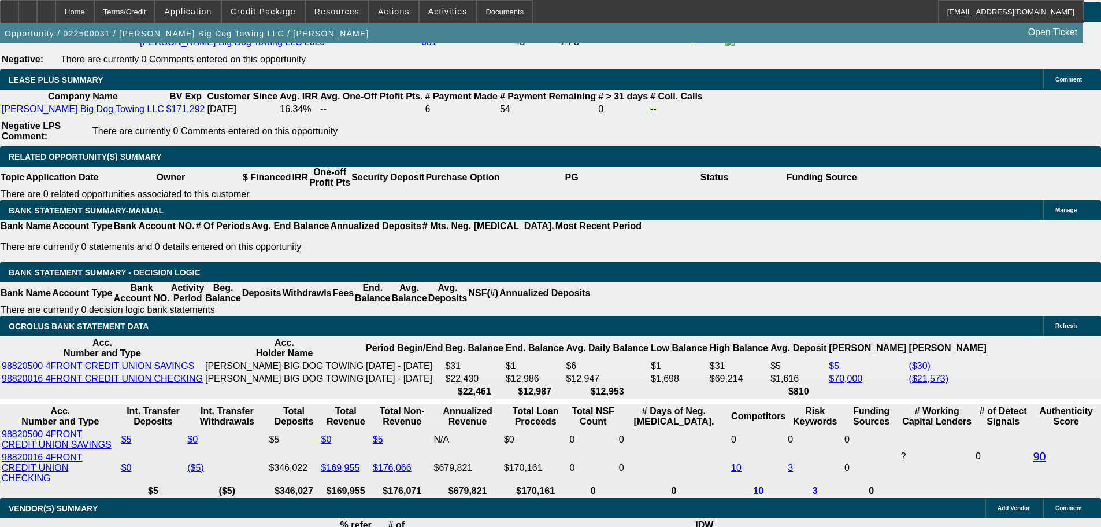
scroll to position [1872, 0]
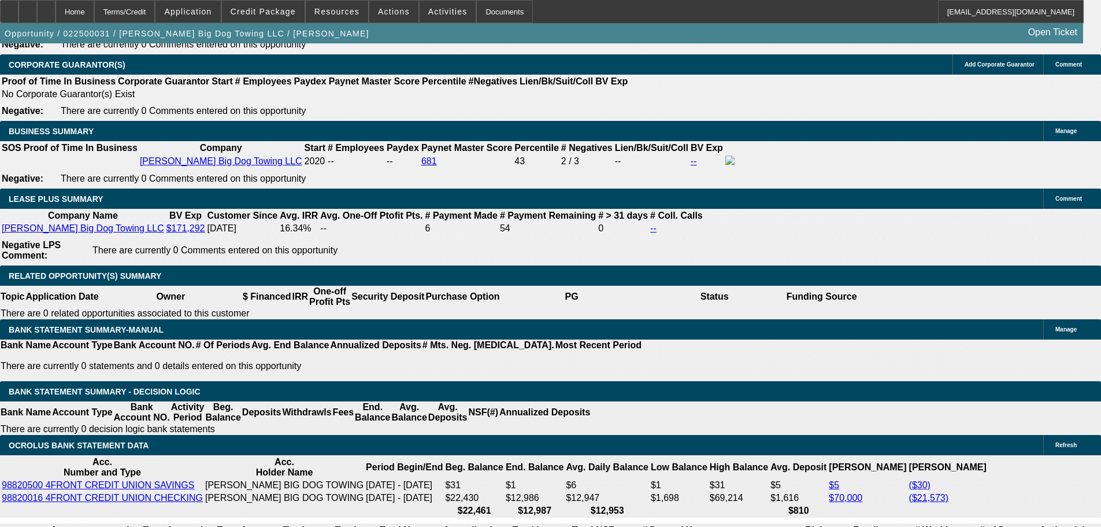
drag, startPoint x: 376, startPoint y: 352, endPoint x: 360, endPoint y: 303, distance: 51.4
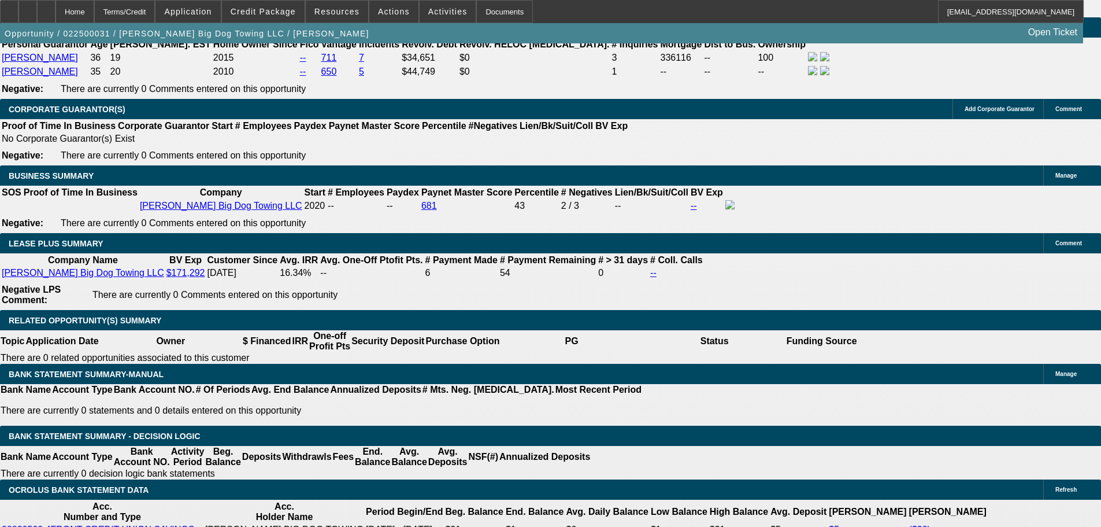
scroll to position [0, 0]
drag, startPoint x: 535, startPoint y: 106, endPoint x: 414, endPoint y: 308, distance: 236.0
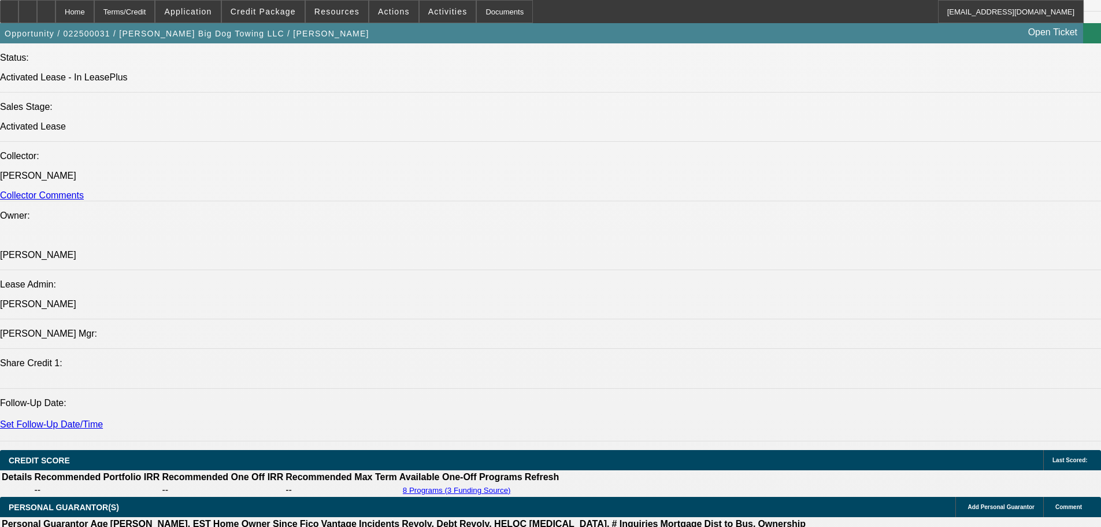
scroll to position [500, 0]
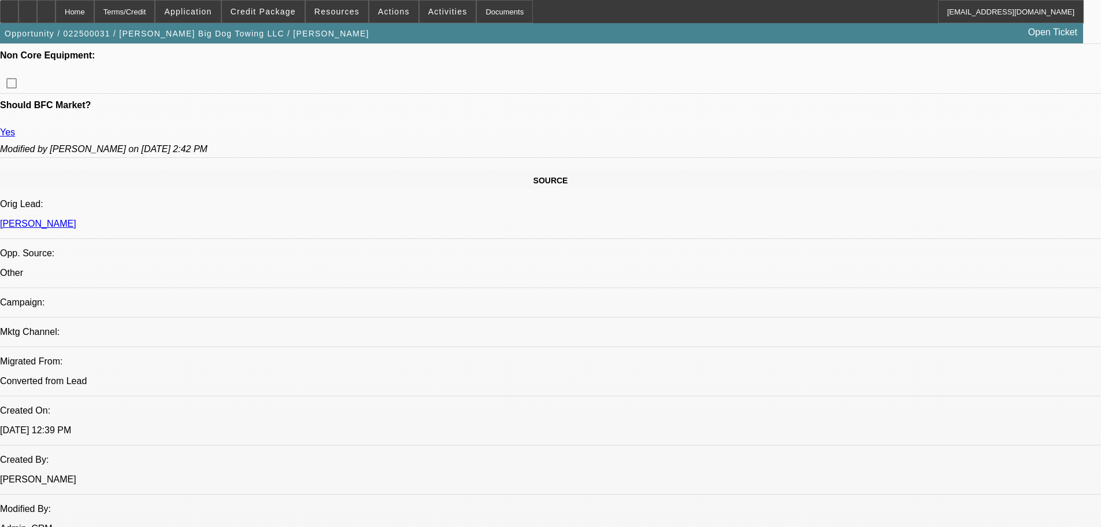
drag, startPoint x: 414, startPoint y: 308, endPoint x: 423, endPoint y: 128, distance: 180.6
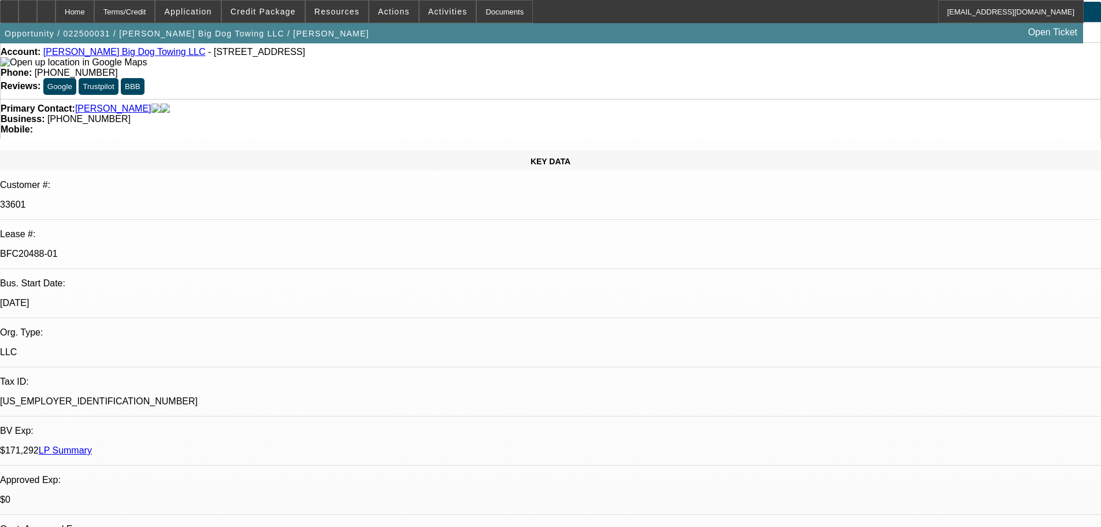
scroll to position [37, 0]
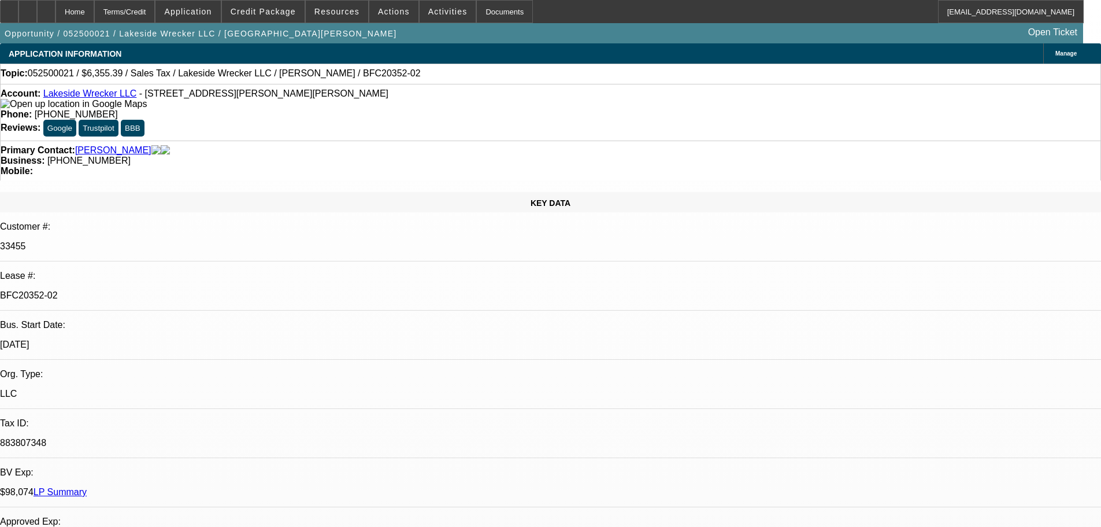
select select "0"
select select "2"
select select "0"
select select "6"
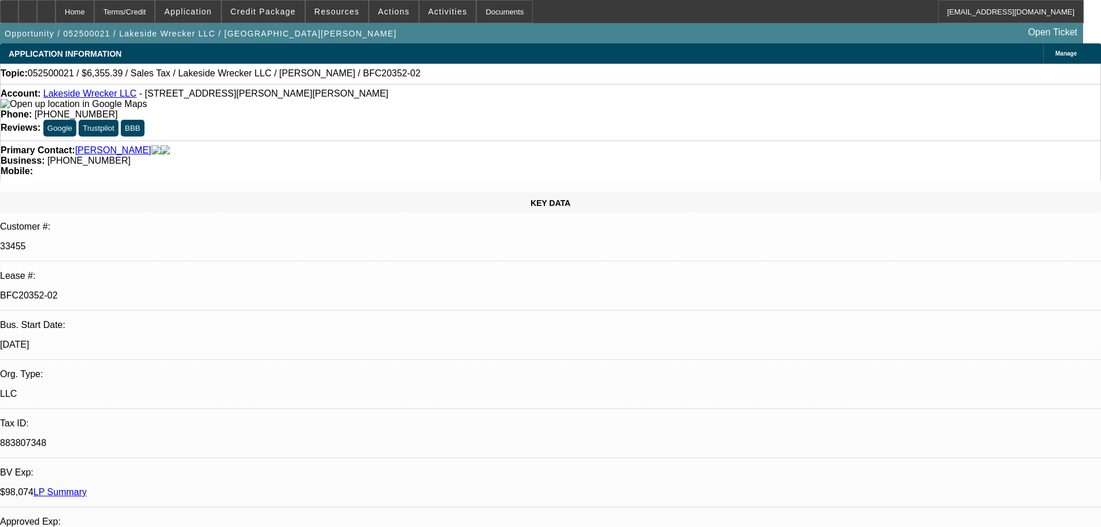
select select "0"
select select "2"
select select "0"
select select "6"
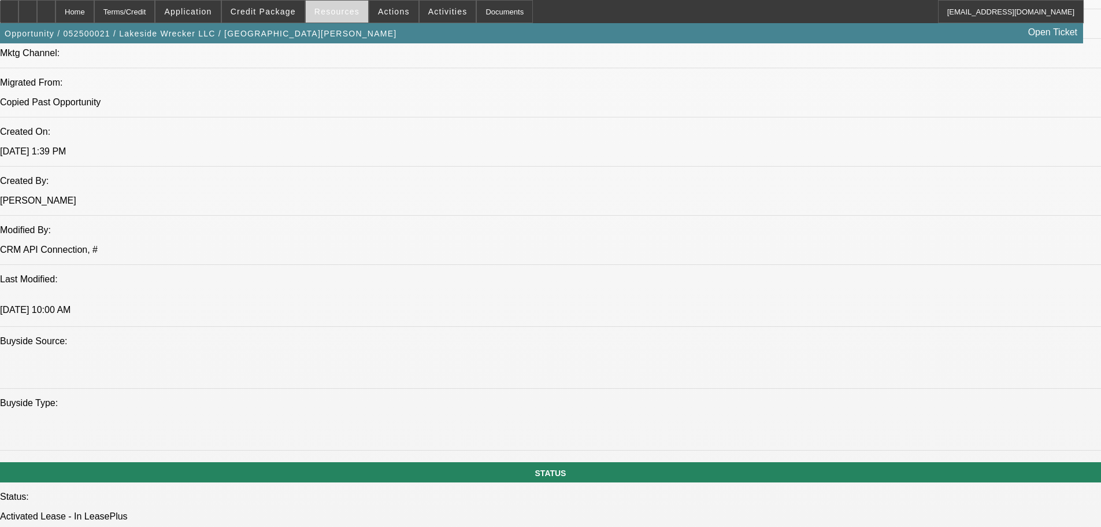
scroll to position [983, 0]
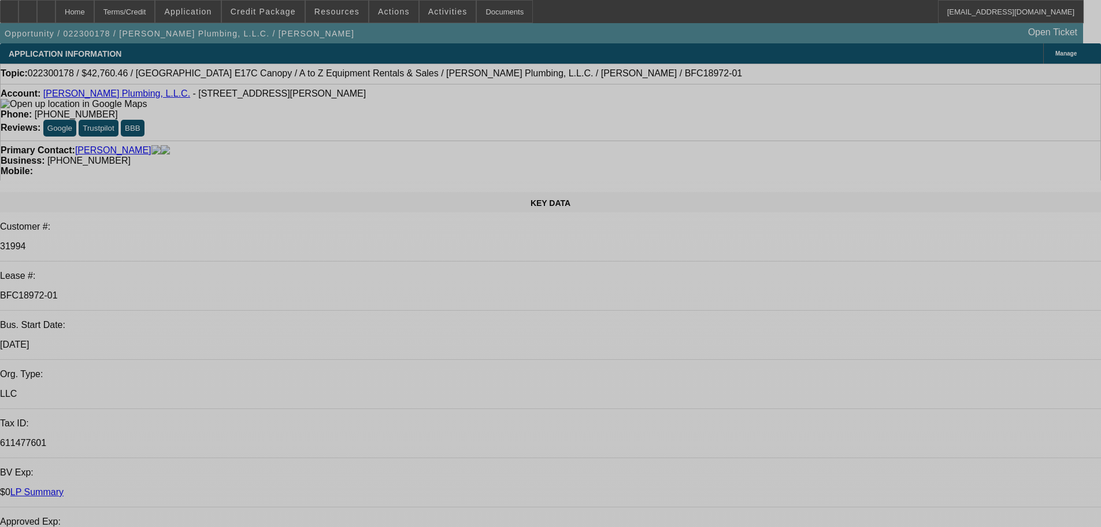
select select "0.2"
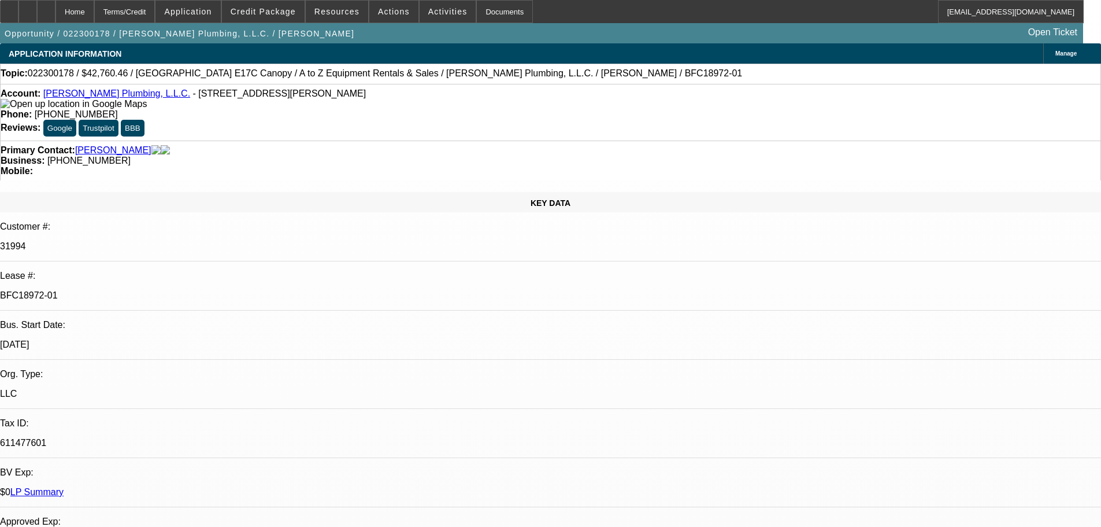
select select "0"
select select "6"
select select "0.2"
select select "0"
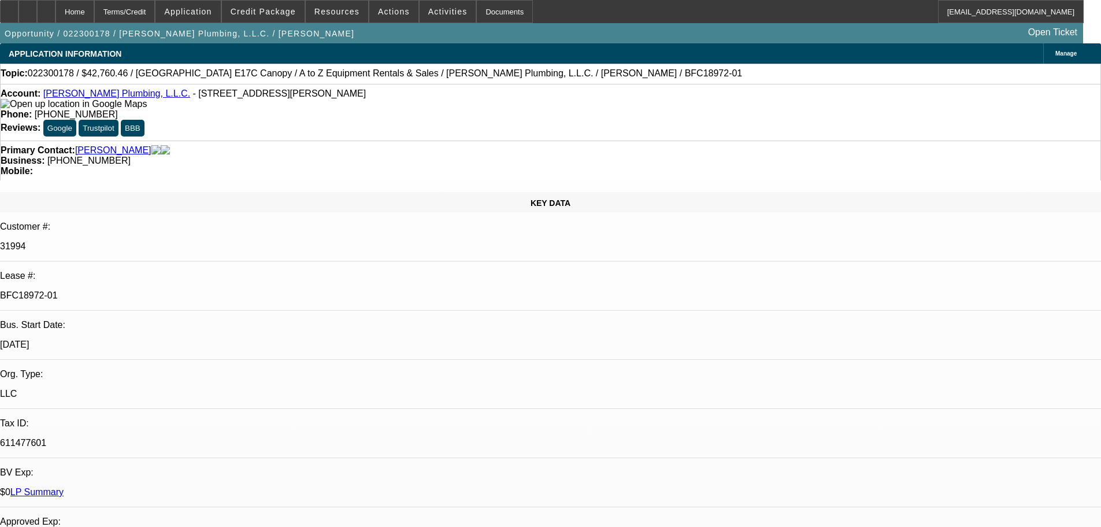
select select "0"
select select "6"
select select "0.2"
select select "0"
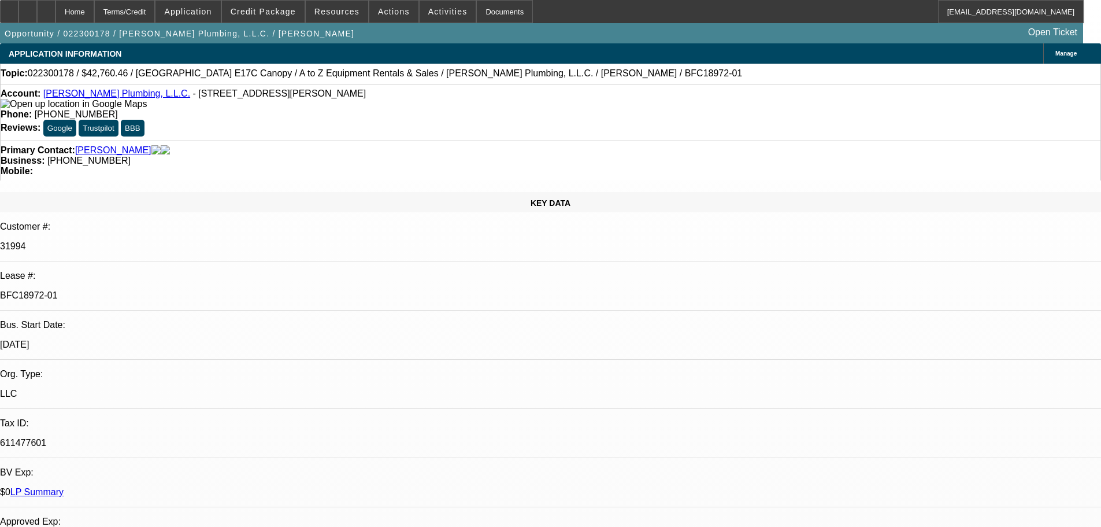
select select "6"
select select "0.2"
select select "0"
select select "6"
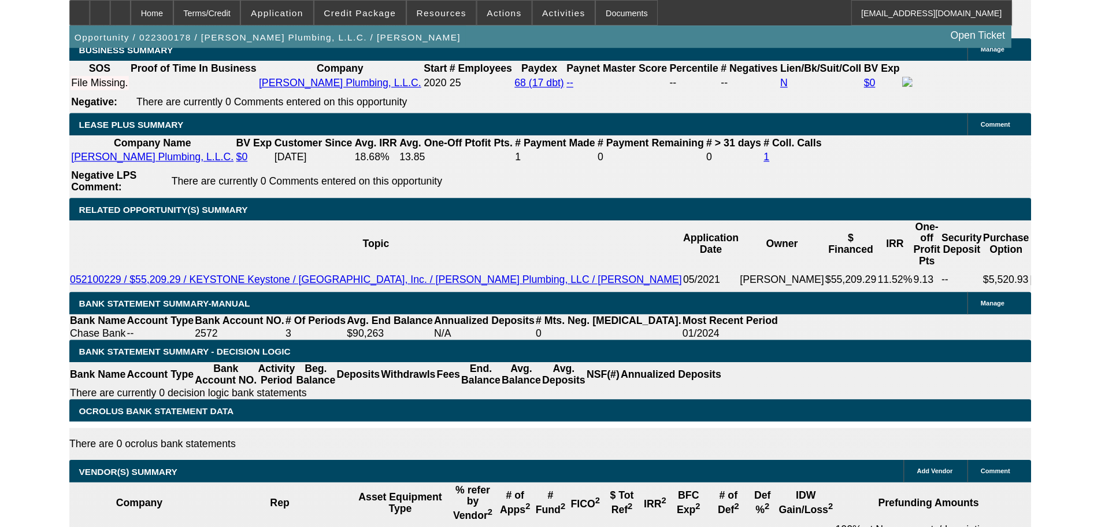
scroll to position [1850, 0]
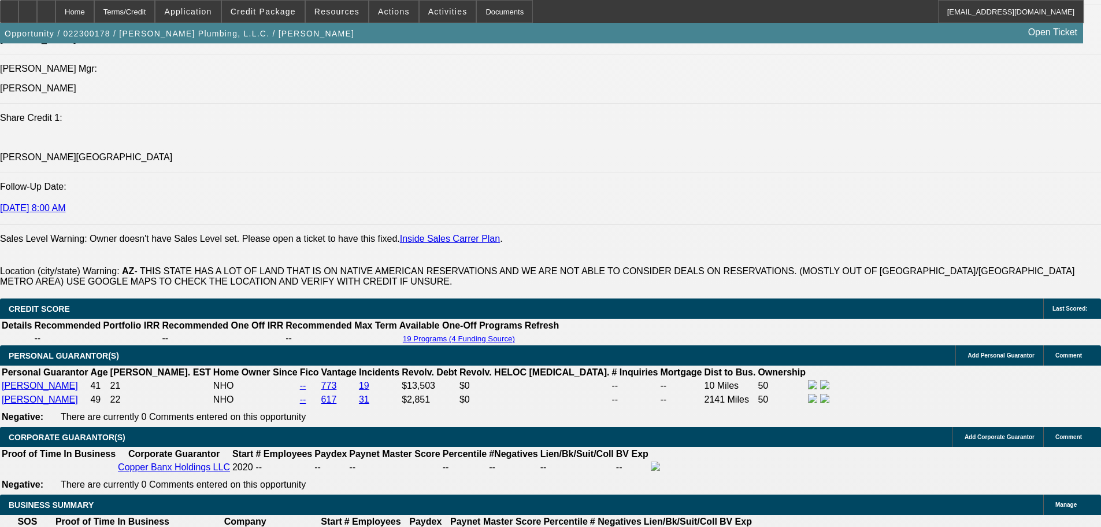
drag, startPoint x: 469, startPoint y: 242, endPoint x: 469, endPoint y: 227, distance: 14.5
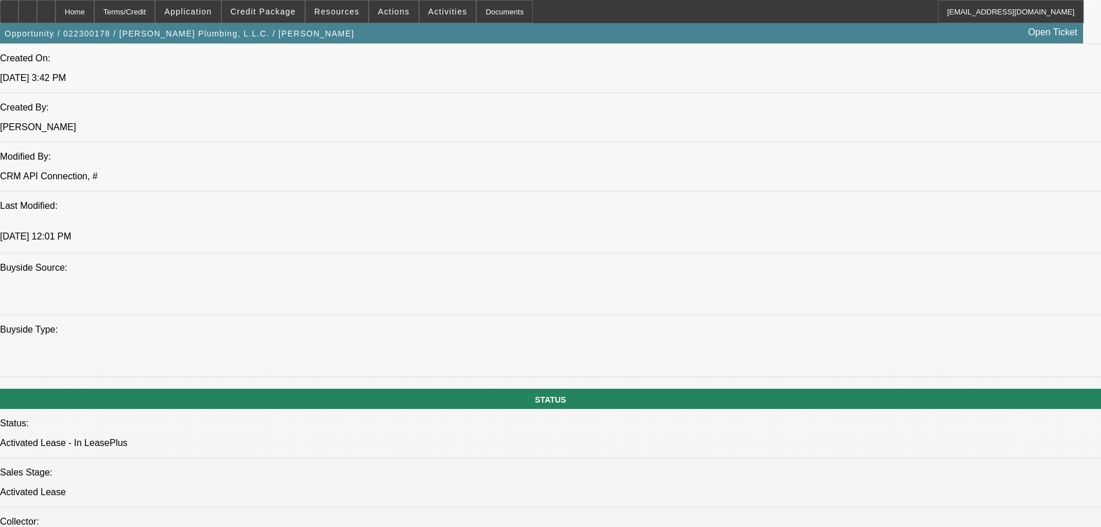
drag, startPoint x: 385, startPoint y: 331, endPoint x: 404, endPoint y: 234, distance: 99.0
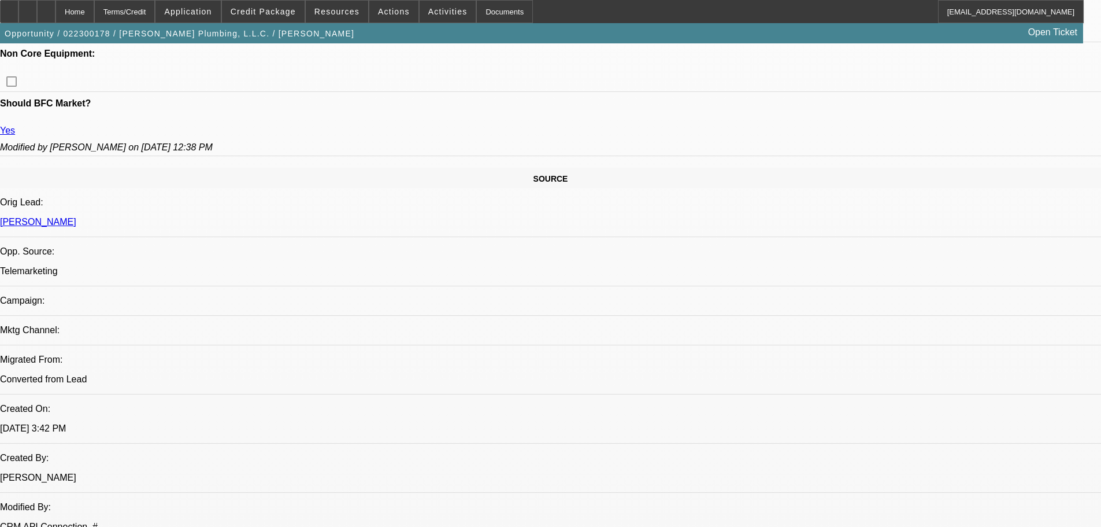
scroll to position [450, 0]
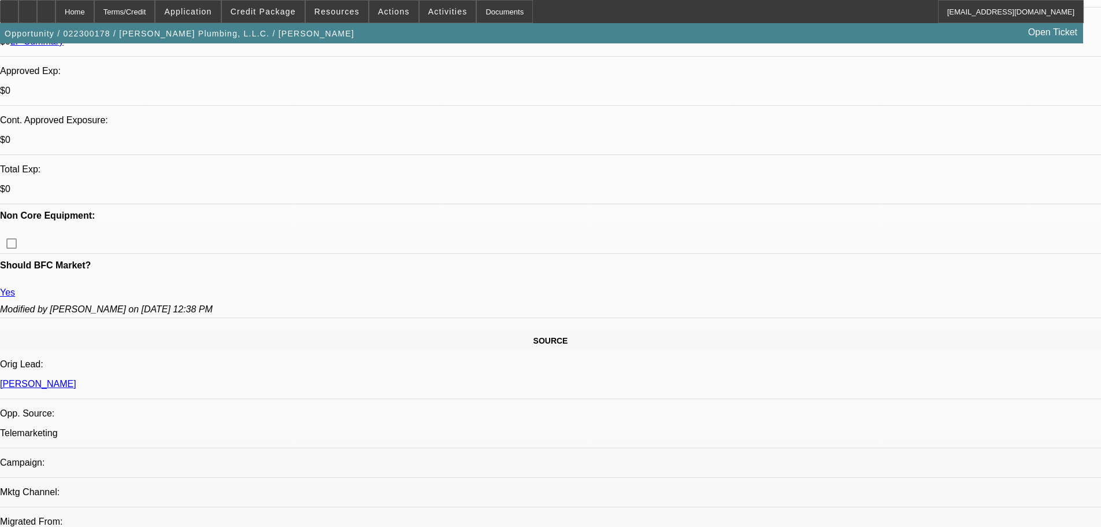
drag, startPoint x: 415, startPoint y: 236, endPoint x: 416, endPoint y: 150, distance: 86.2
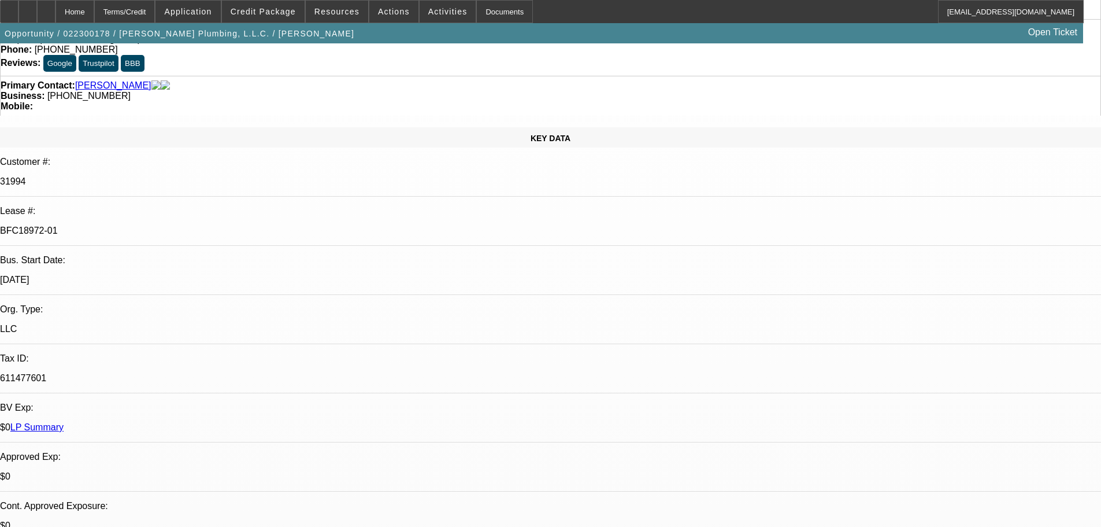
scroll to position [0, 0]
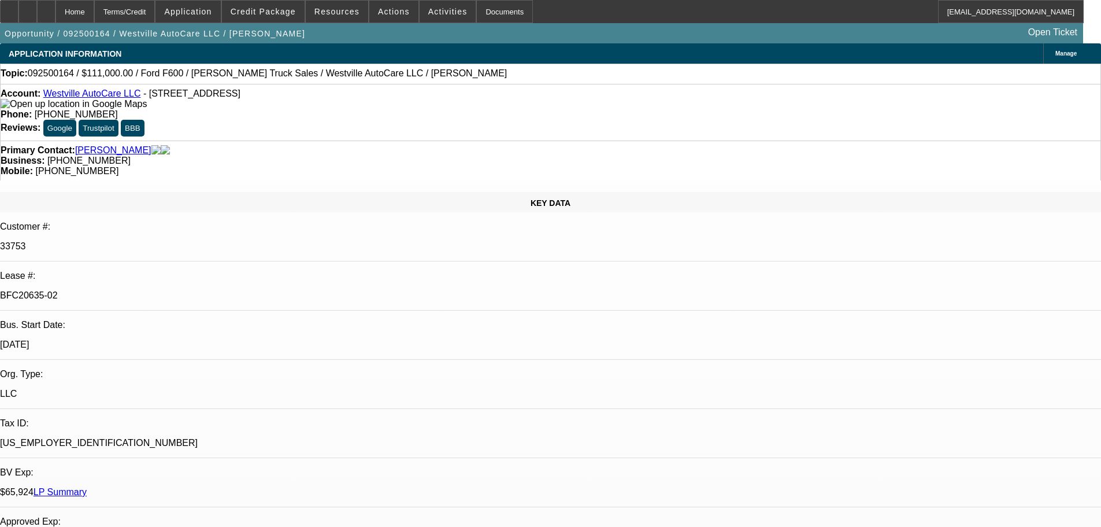
select select "0"
select select "2"
select select "0"
select select "6"
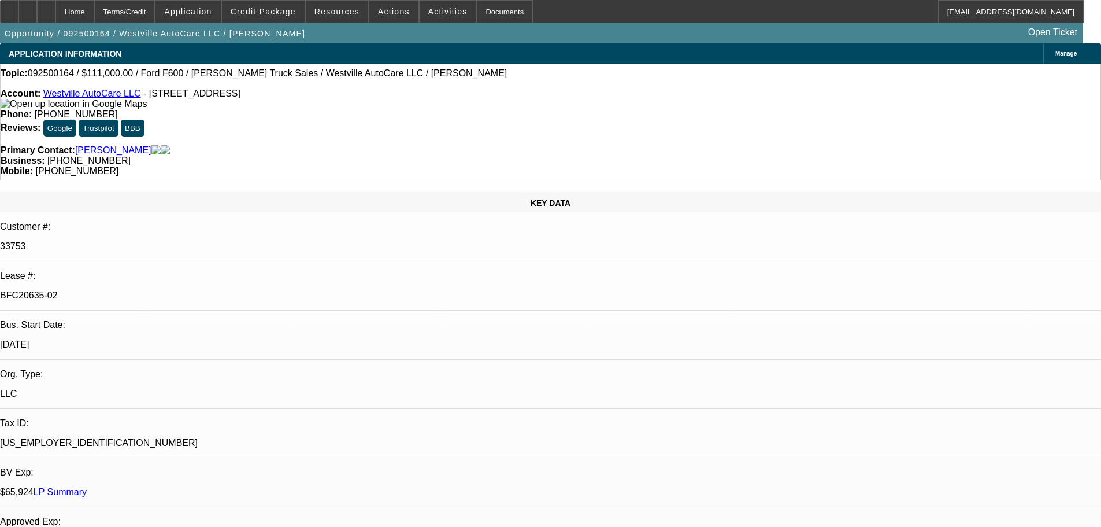
select select "0"
select select "2"
select select "0"
select select "6"
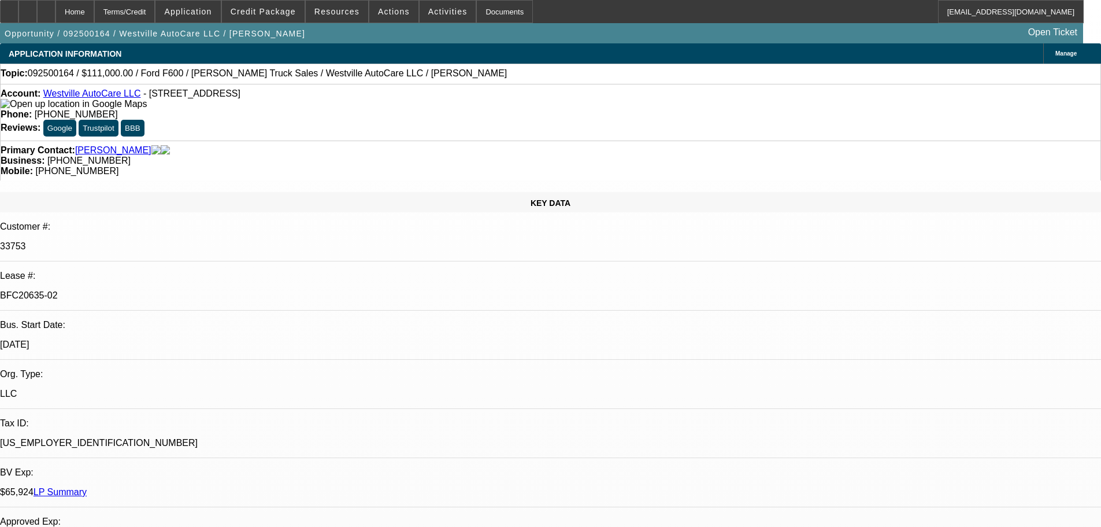
select select "0"
select select "2"
select select "0"
select select "6"
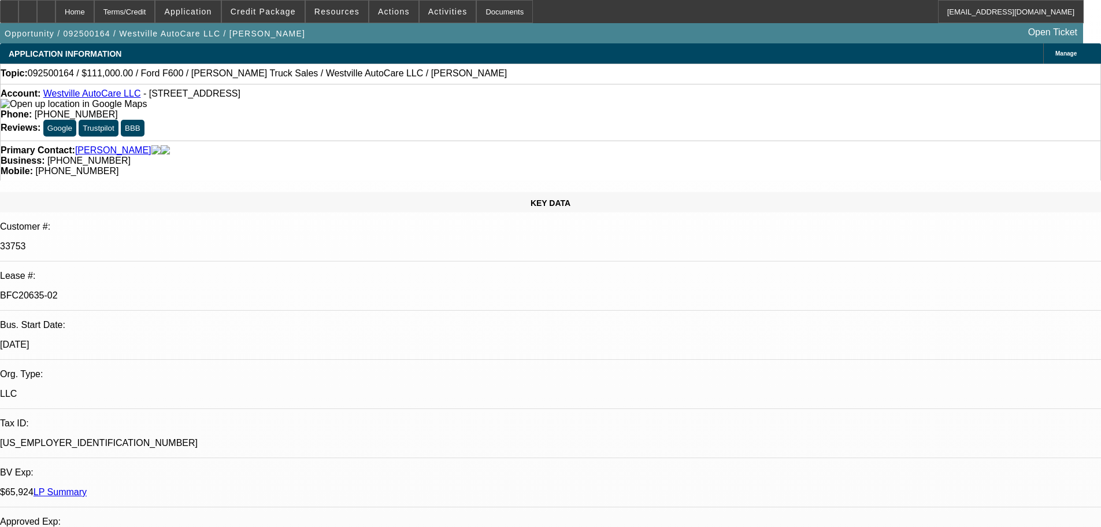
select select "0"
select select "2"
select select "0"
select select "6"
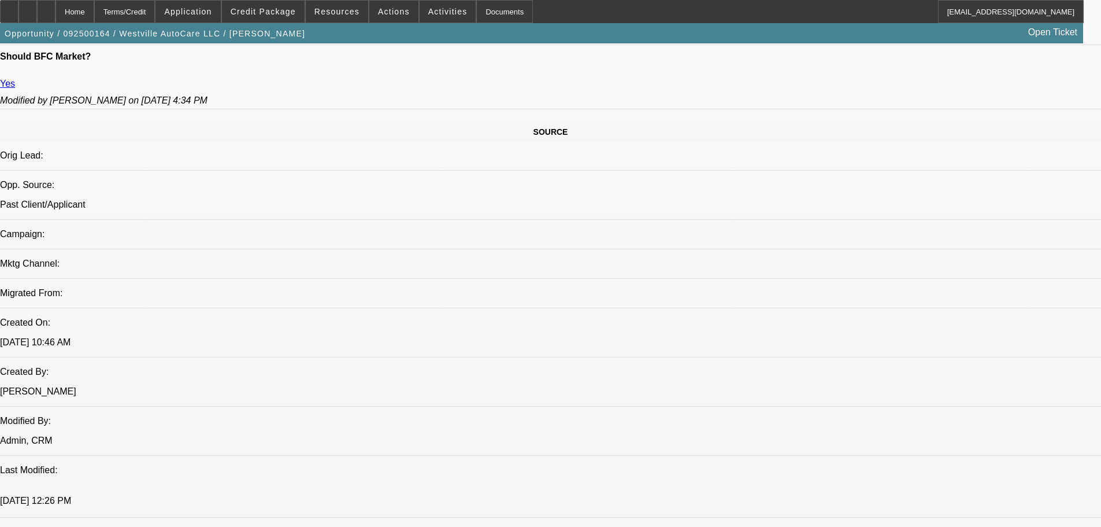
scroll to position [752, 0]
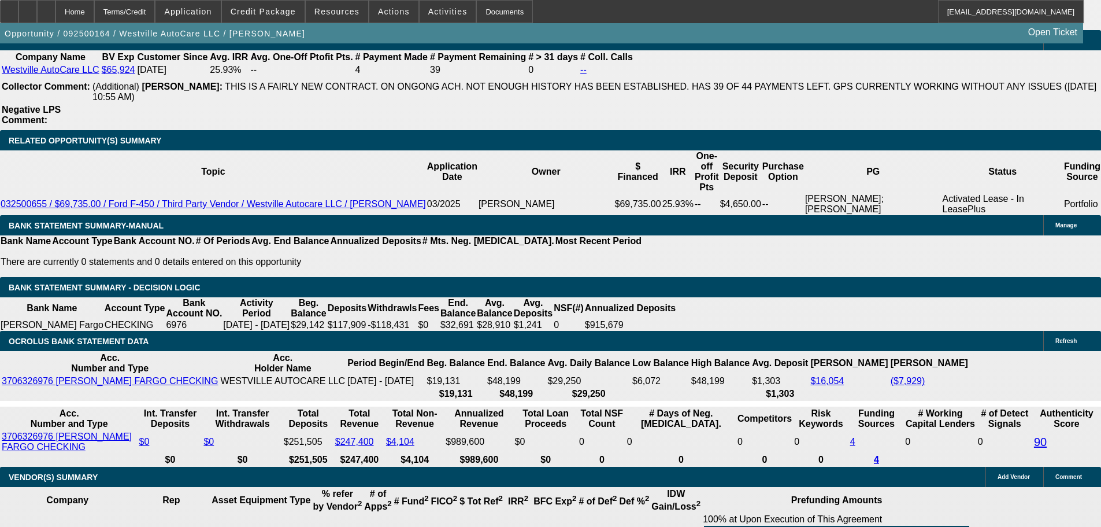
scroll to position [1966, 0]
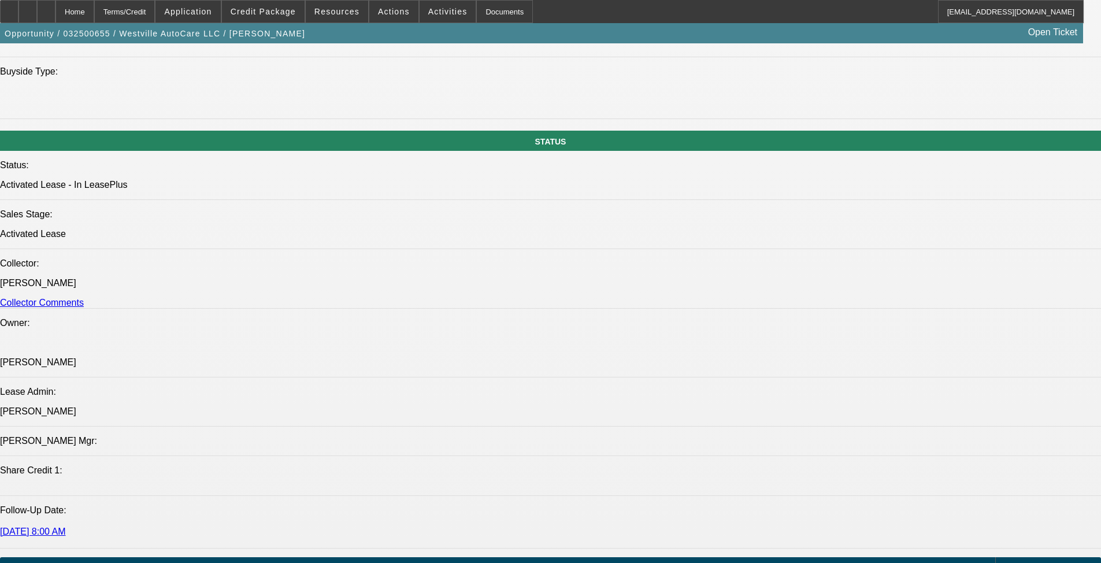
select select "0"
select select "2"
select select "0"
select select "6"
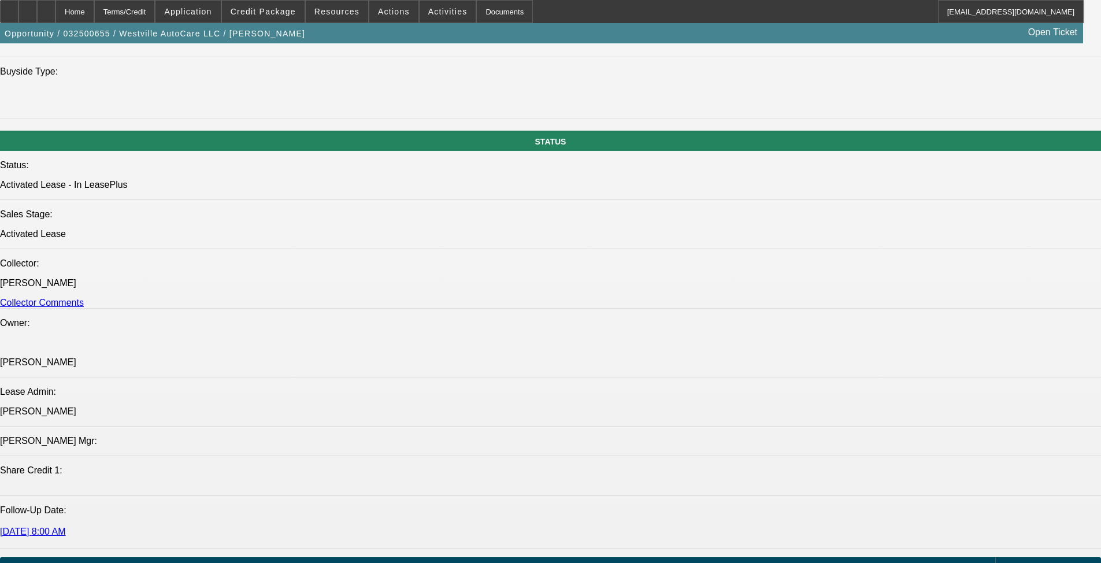
select select "0"
select select "2"
select select "0"
select select "6"
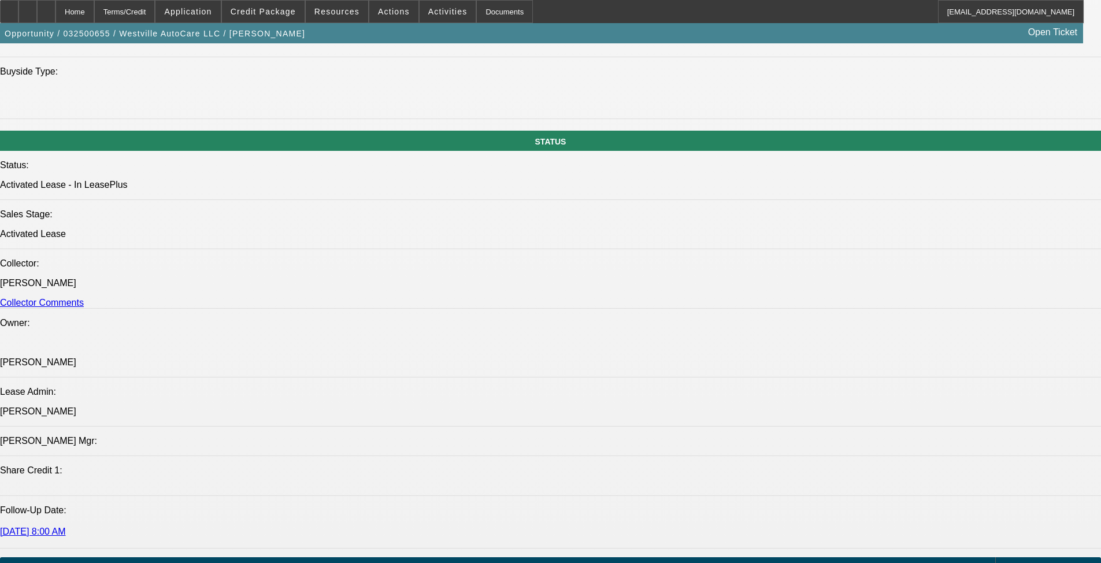
select select "0"
select select "2"
select select "0"
select select "6"
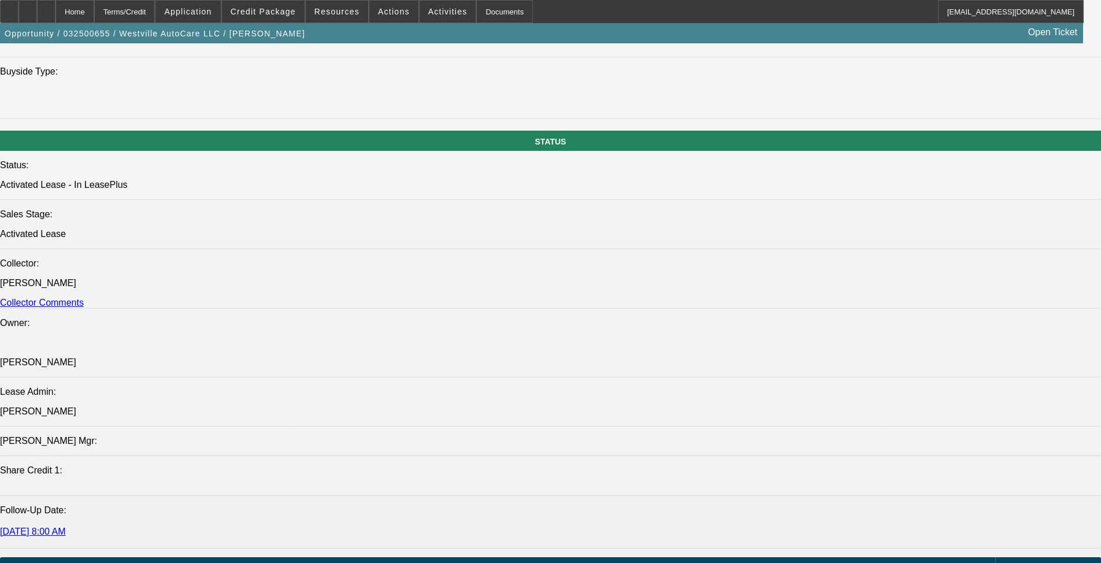
select select "0"
select select "2"
select select "0"
select select "6"
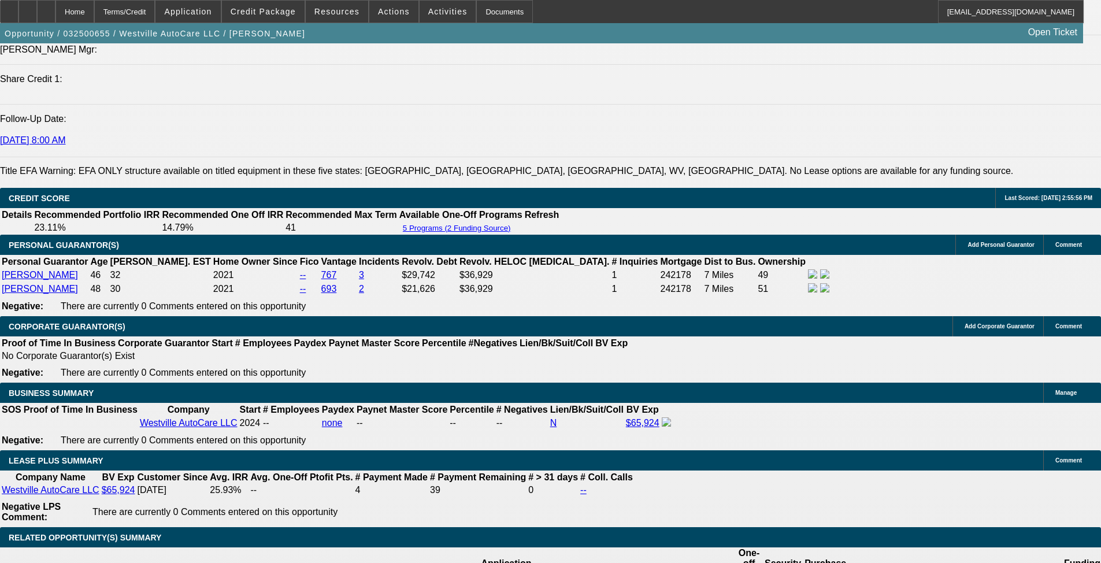
scroll to position [1637, 0]
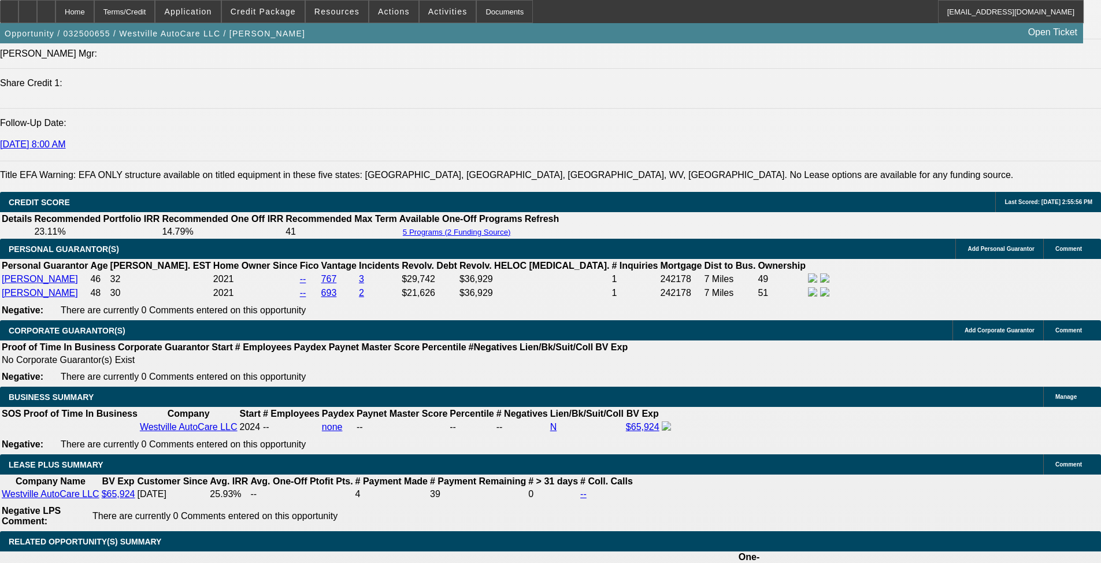
select select "0"
select select "2"
select select "0.1"
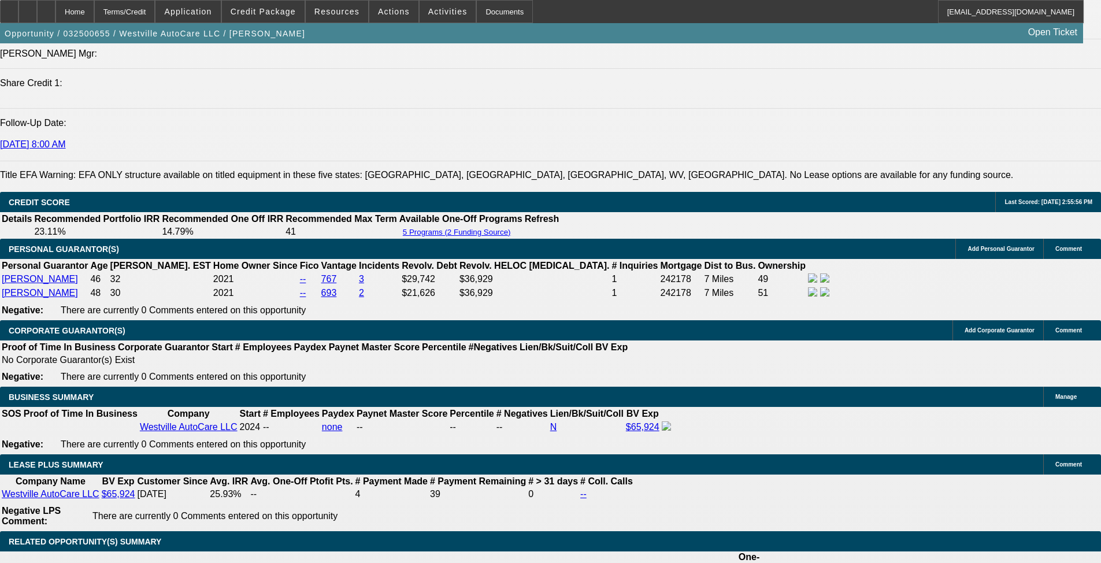
select select "4"
select select "0"
select select "2"
select select "0.1"
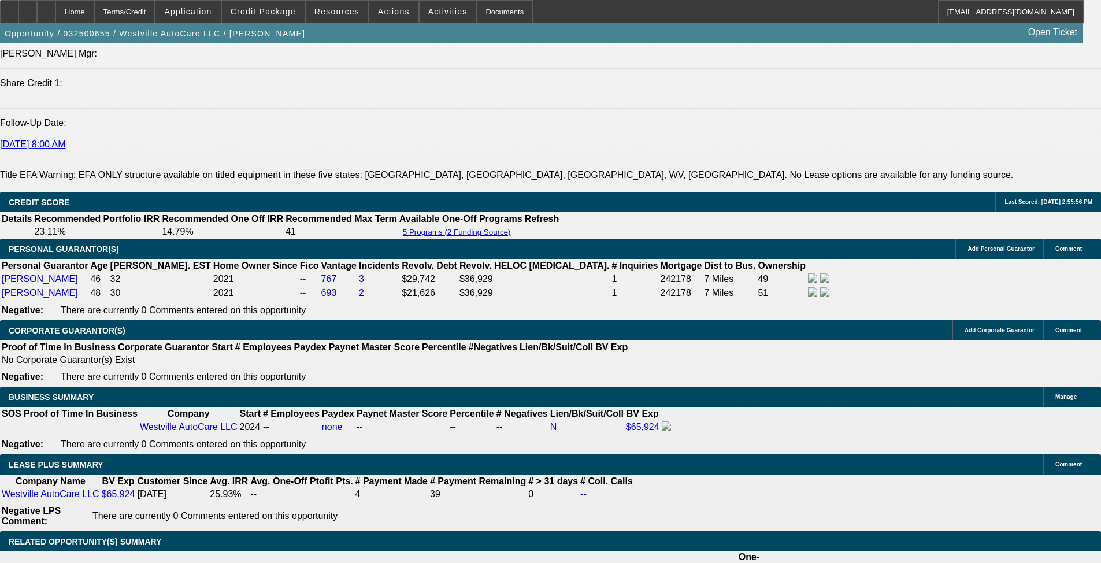
select select "4"
select select "0"
select select "2"
select select "0.1"
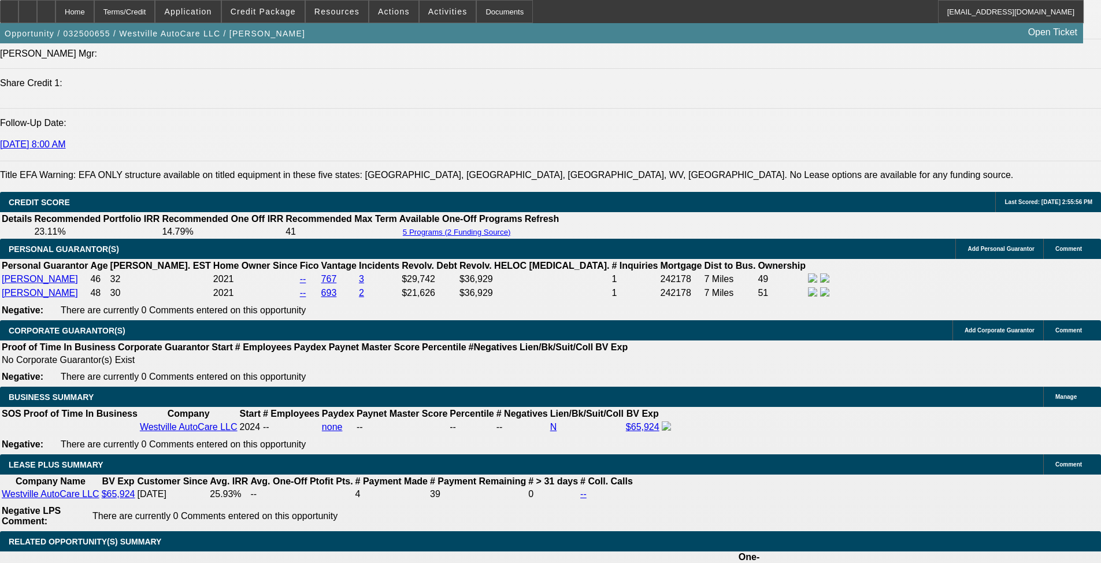
select select "4"
select select "0"
select select "2"
select select "0.1"
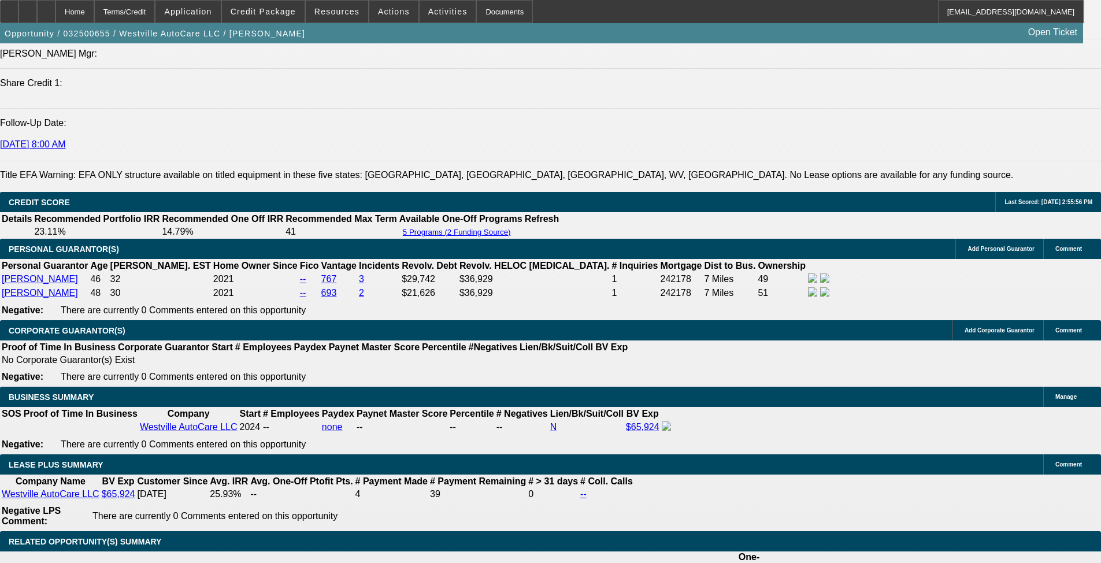
select select "4"
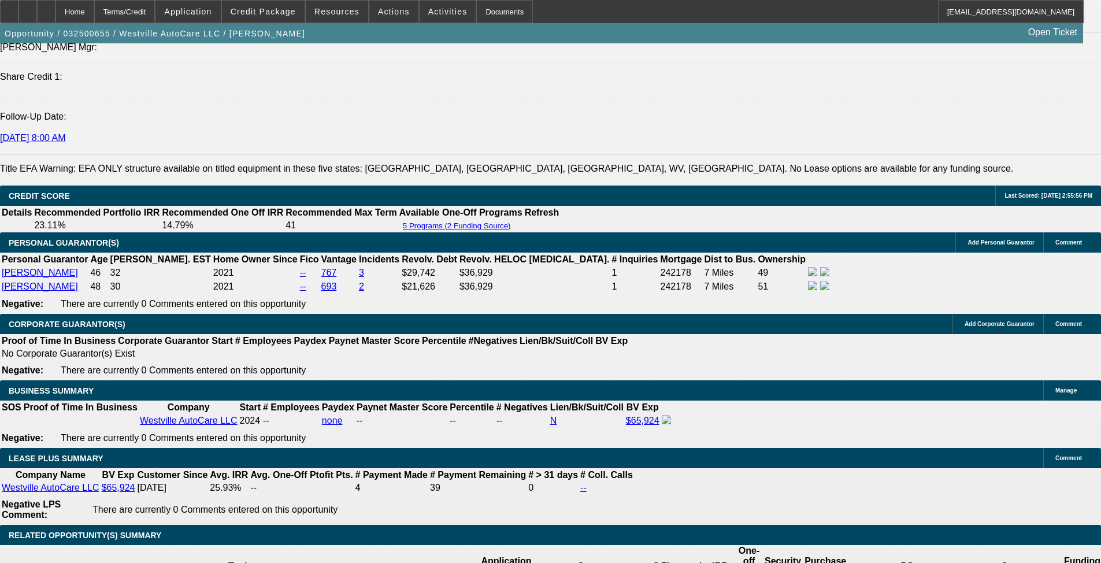
scroll to position [1580, 0]
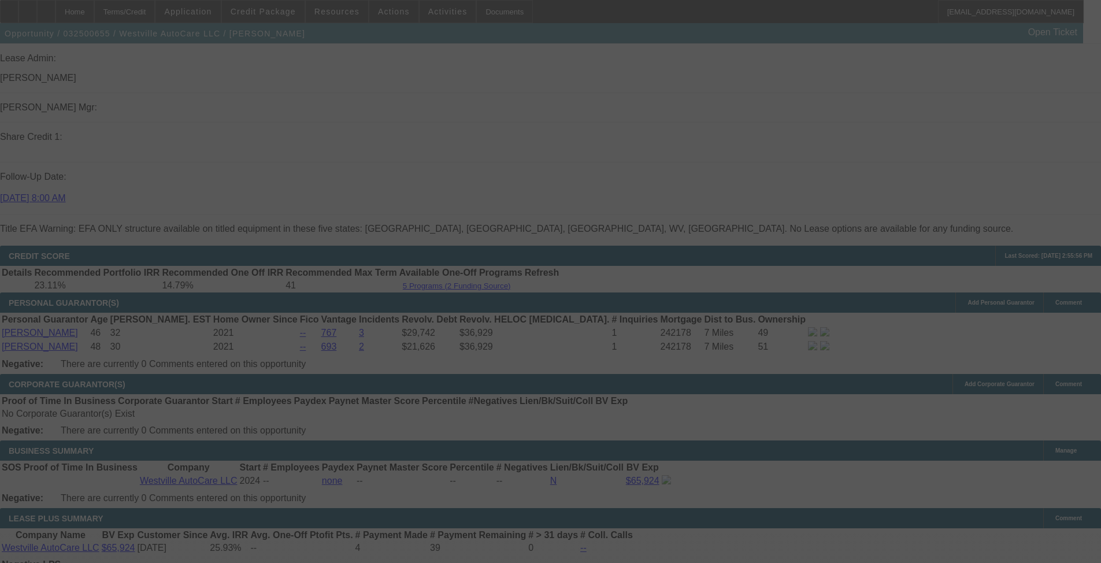
scroll to position [1695, 0]
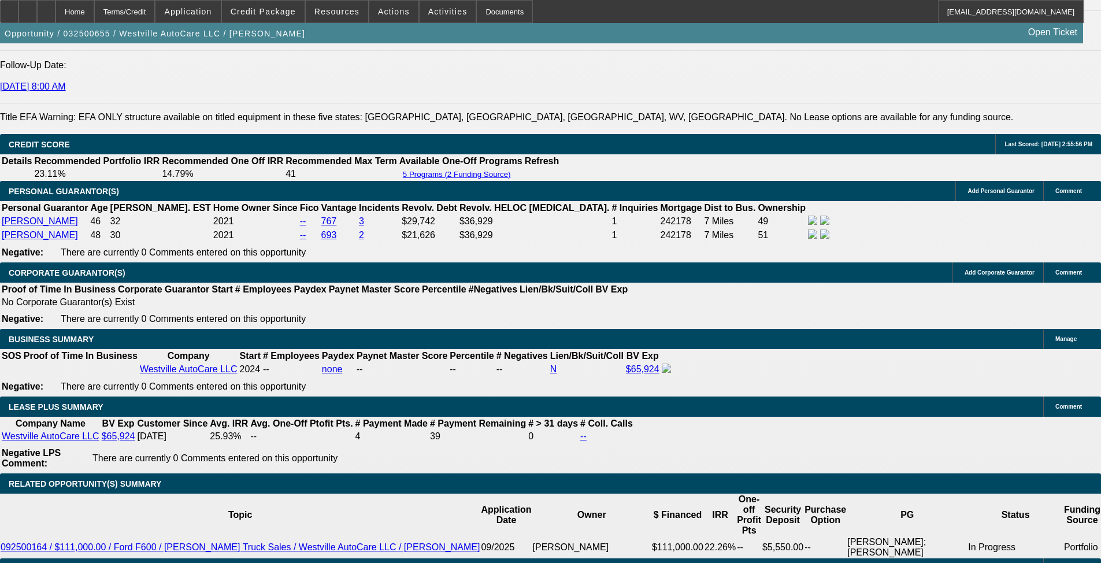
select select "0"
select select "2"
select select "0"
select select "6"
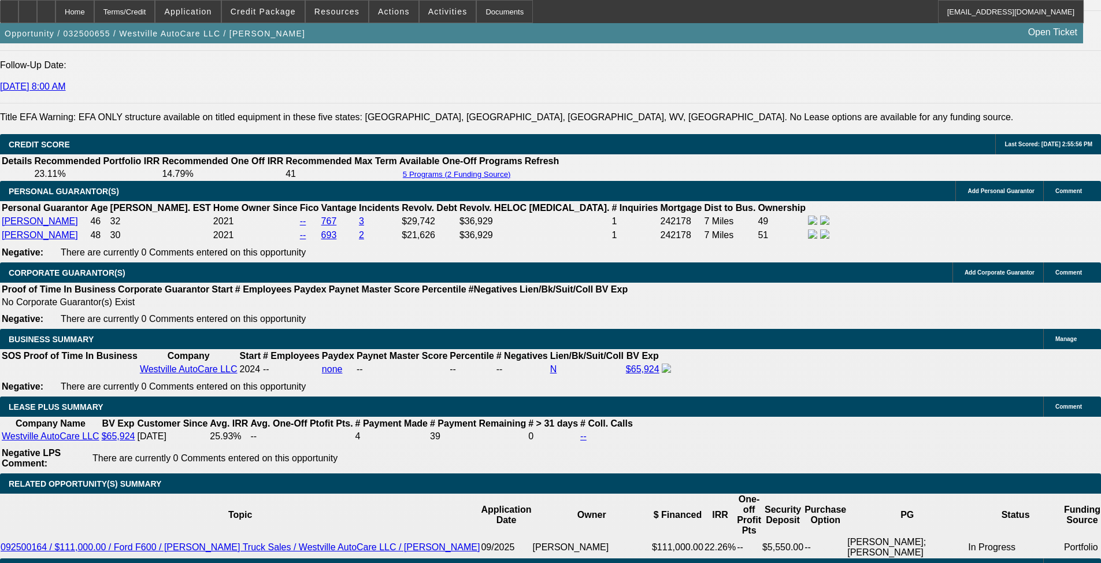
select select "0"
select select "2"
select select "0"
select select "6"
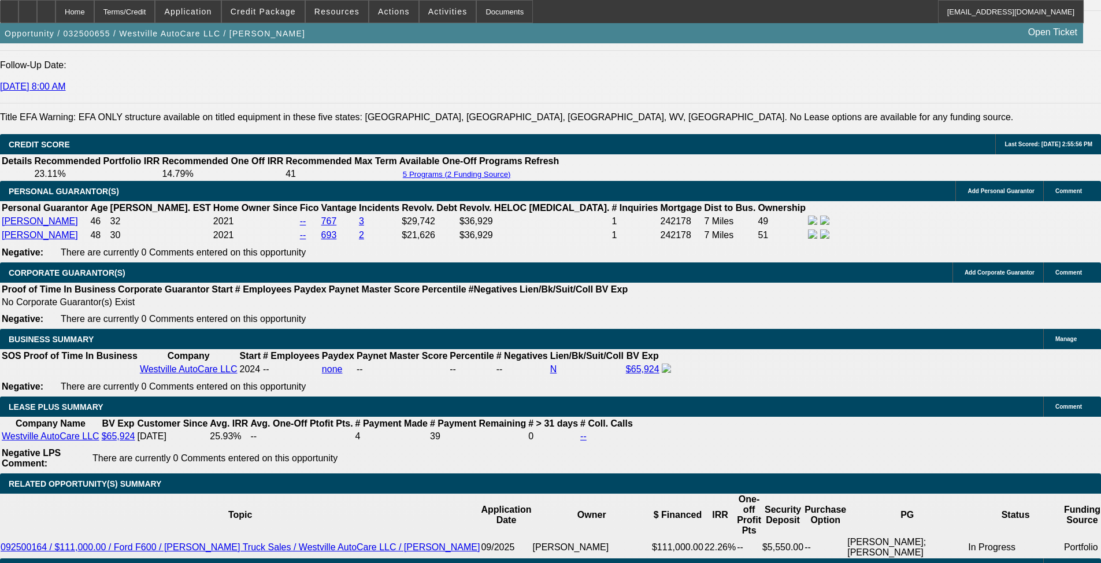
select select "0"
select select "2"
select select "0"
select select "6"
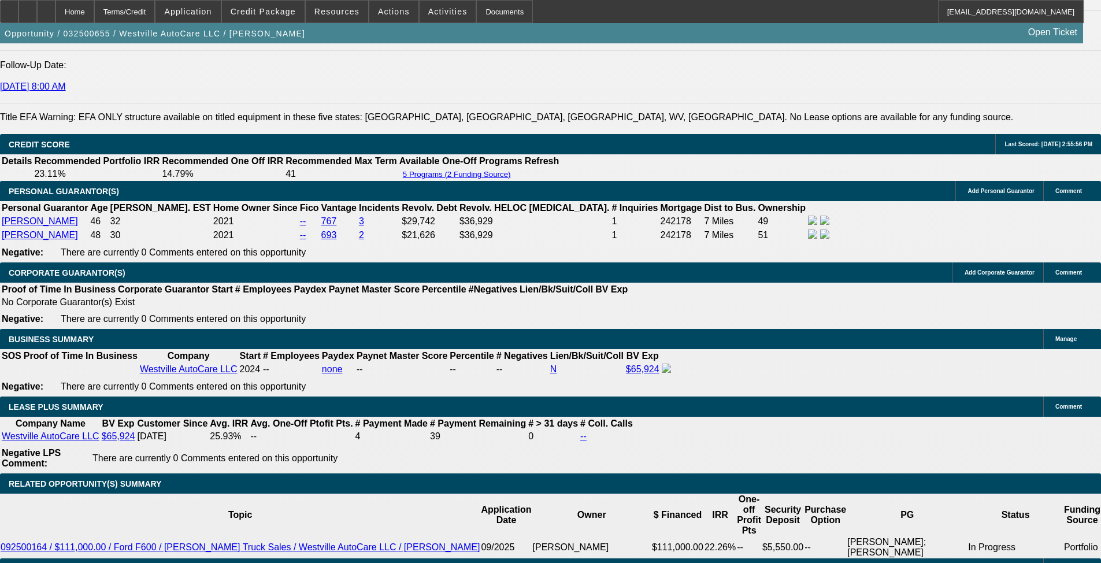
select select "0"
select select "2"
select select "0"
select select "6"
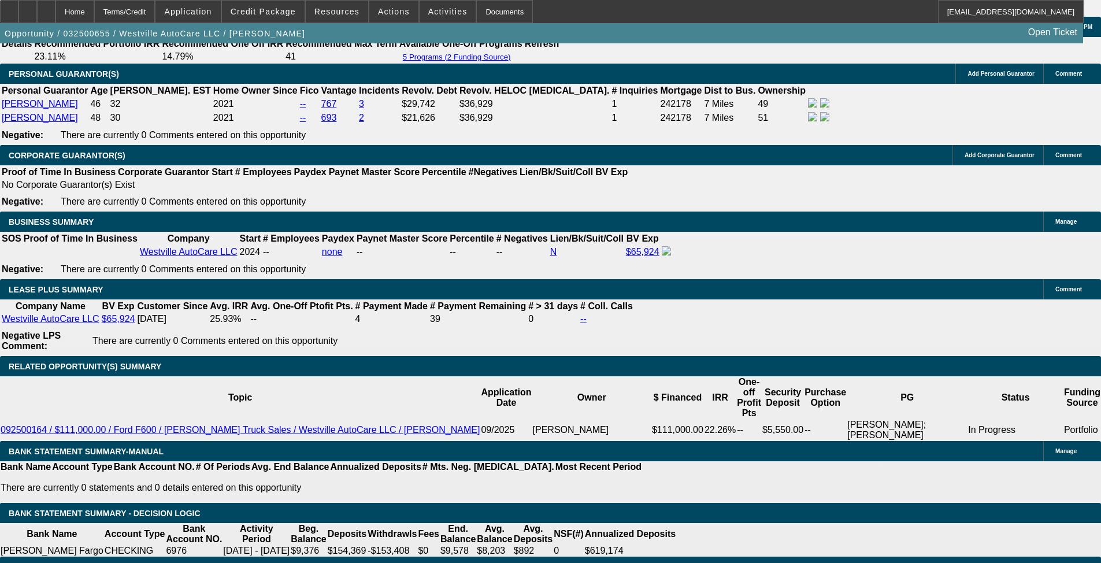
scroll to position [1811, 0]
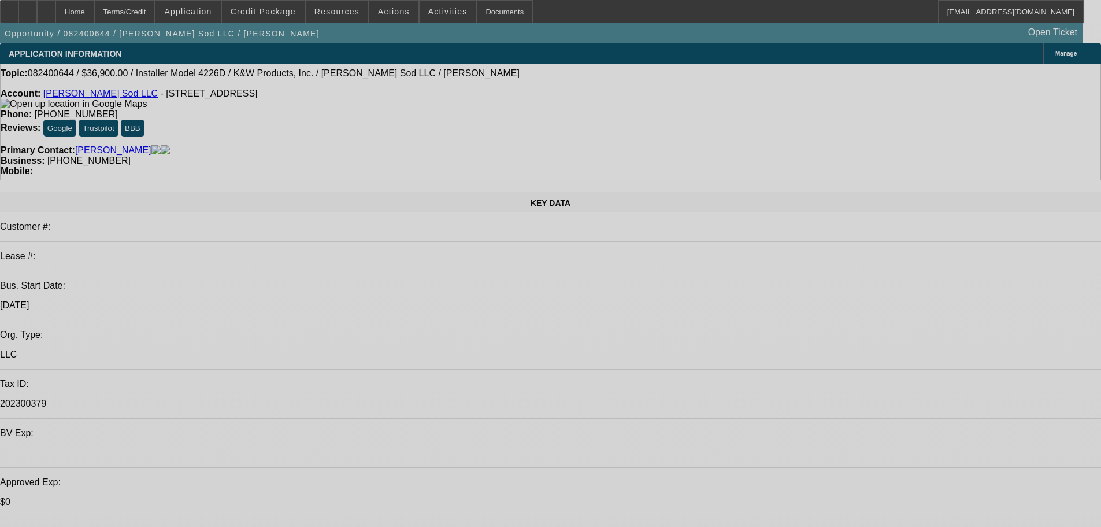
select select "0"
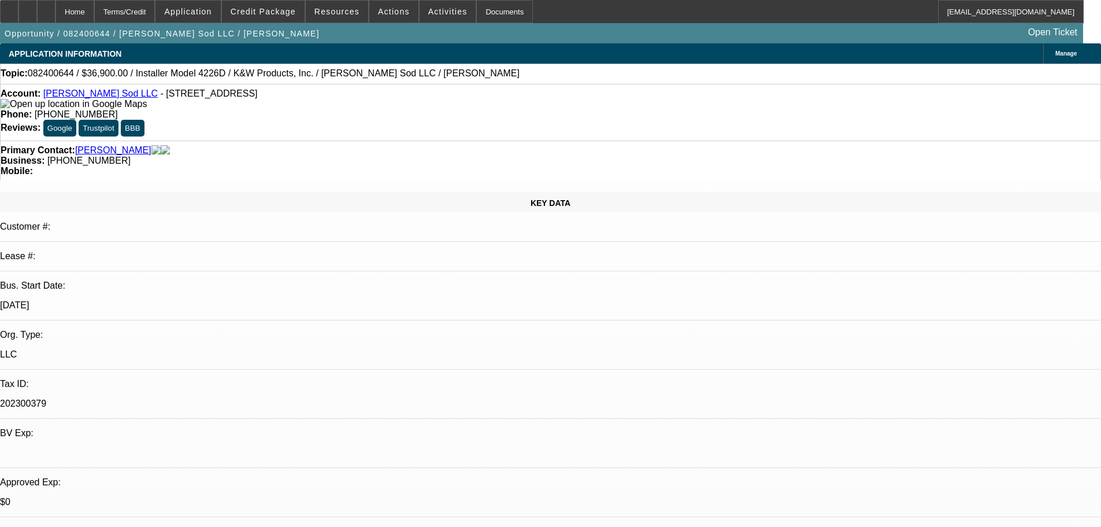
select select "0"
select select "6"
select select "0"
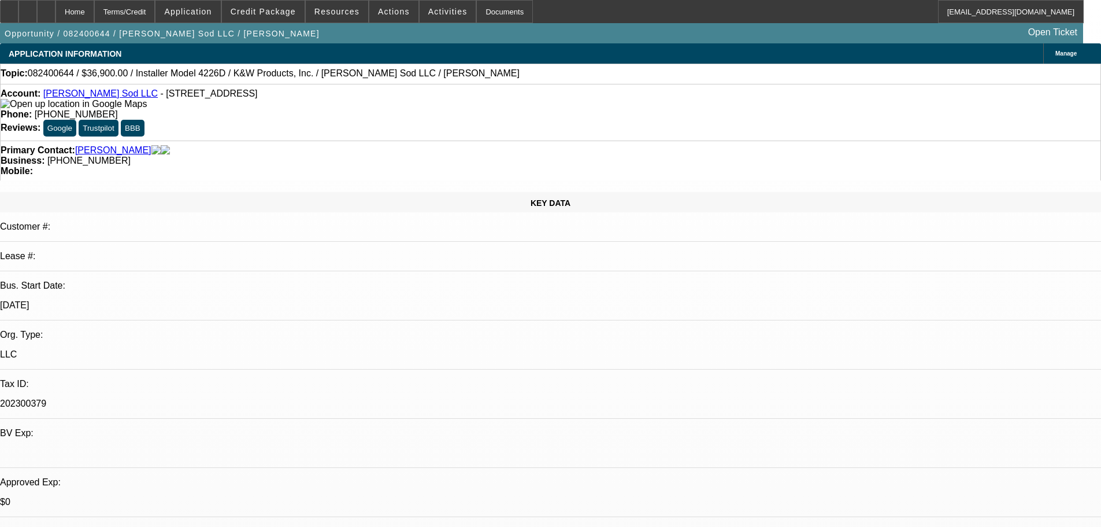
select select "6"
select select "0"
select select "6"
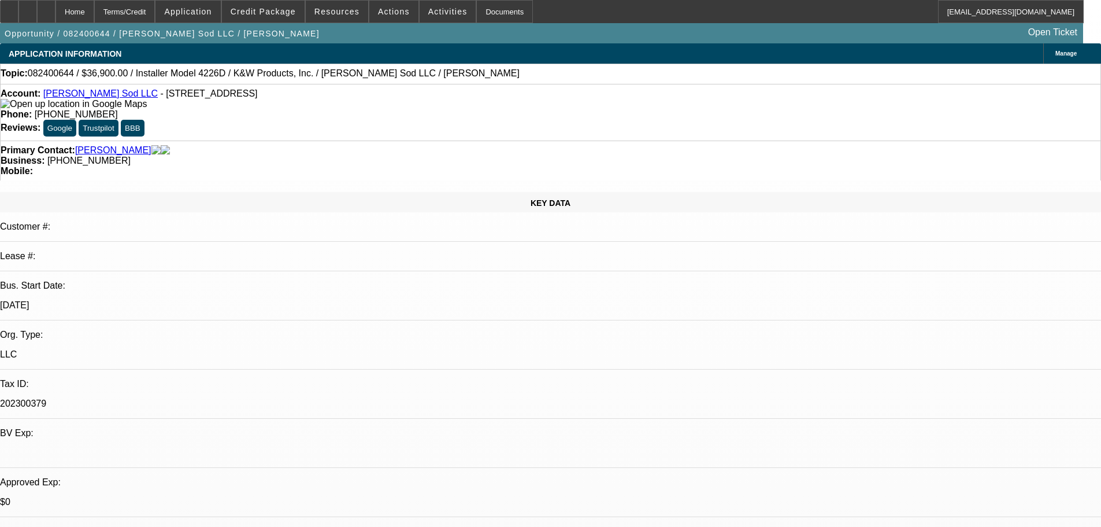
select select "0"
select select "6"
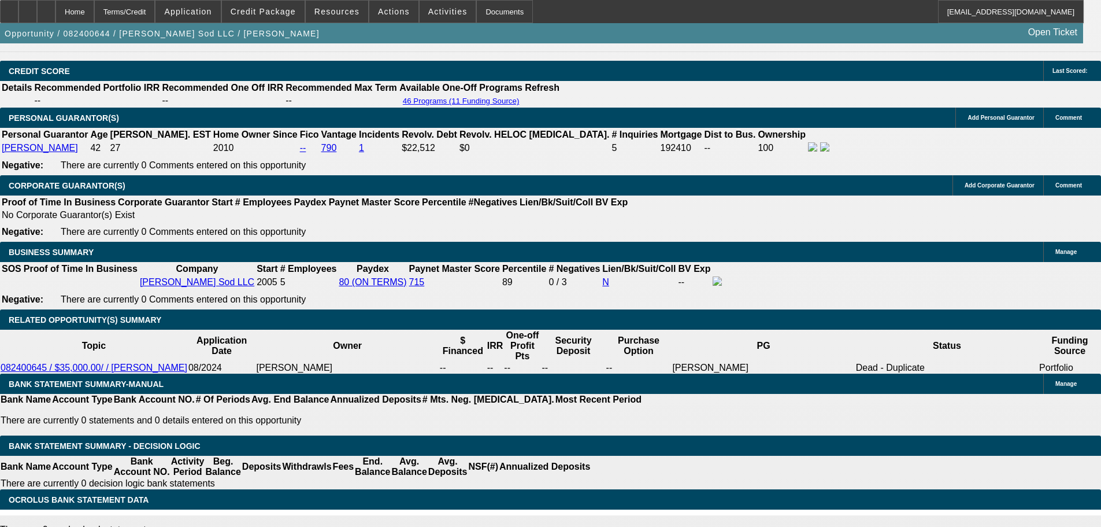
scroll to position [1619, 0]
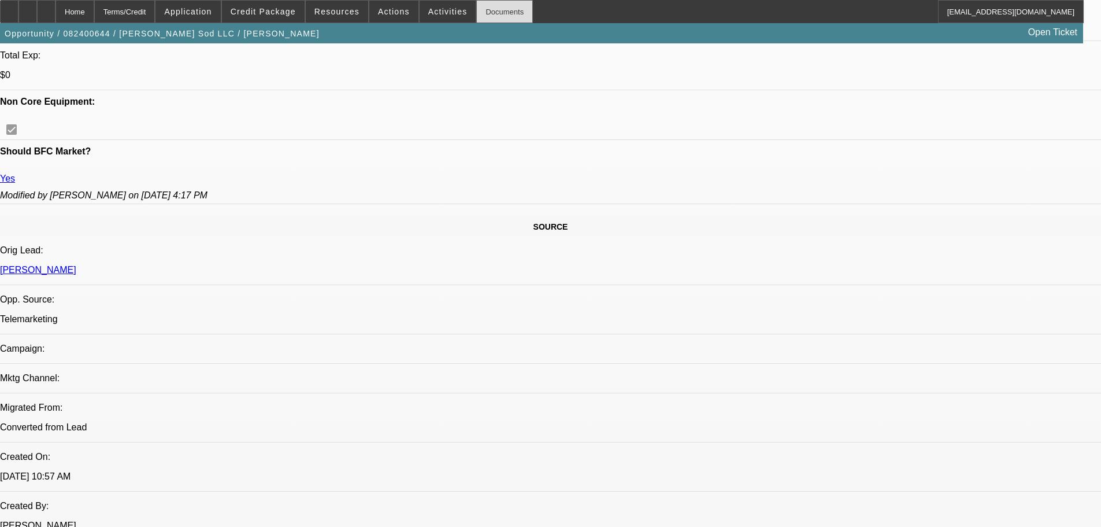
drag, startPoint x: 441, startPoint y: 180, endPoint x: 458, endPoint y: 14, distance: 166.8
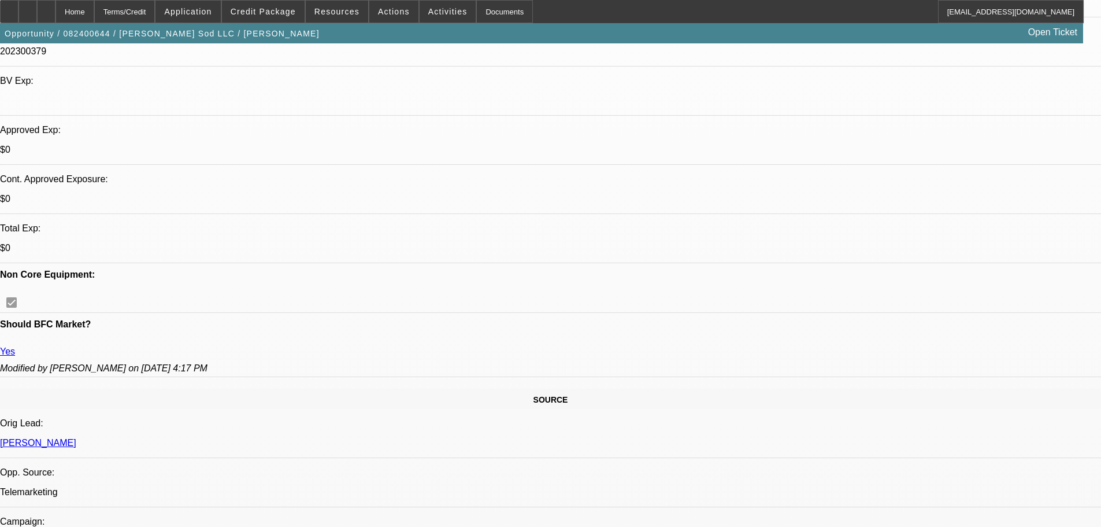
scroll to position [353, 0]
